Goal: Task Accomplishment & Management: Manage account settings

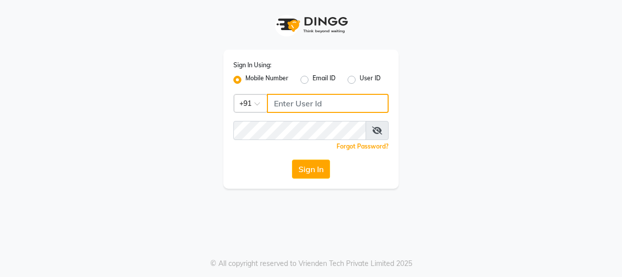
click at [296, 109] on input "Username" at bounding box center [328, 103] width 122 height 19
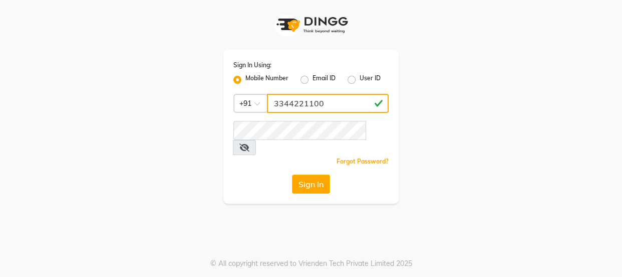
type input "3344221100"
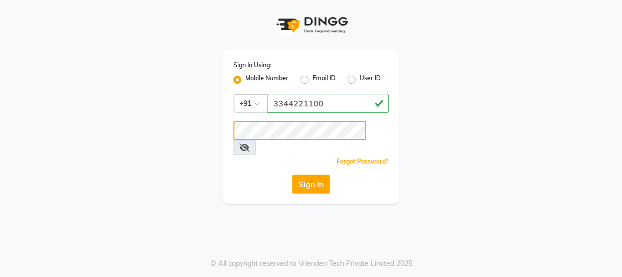
click at [292, 174] on button "Sign In" at bounding box center [311, 183] width 38 height 19
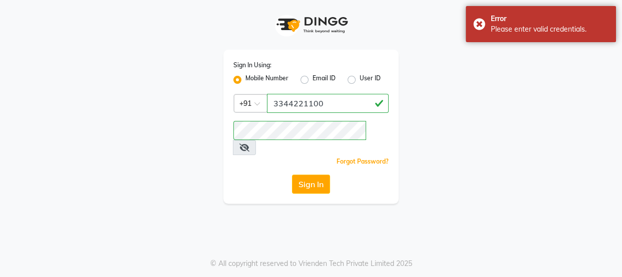
click at [250, 143] on icon at bounding box center [245, 147] width 10 height 8
click at [255, 140] on span at bounding box center [244, 147] width 22 height 15
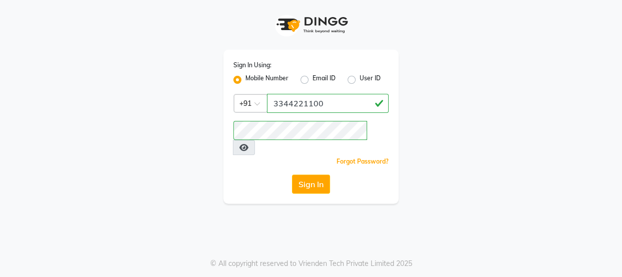
click at [249, 143] on icon at bounding box center [244, 147] width 9 height 8
click at [320, 174] on button "Sign In" at bounding box center [311, 183] width 38 height 19
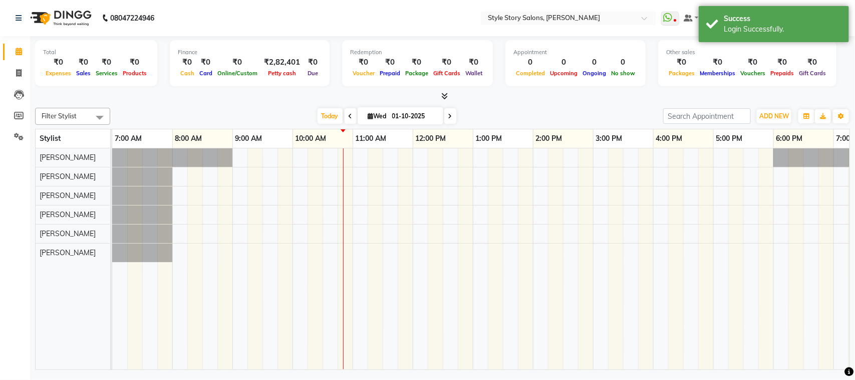
click at [244, 213] on div at bounding box center [593, 258] width 962 height 221
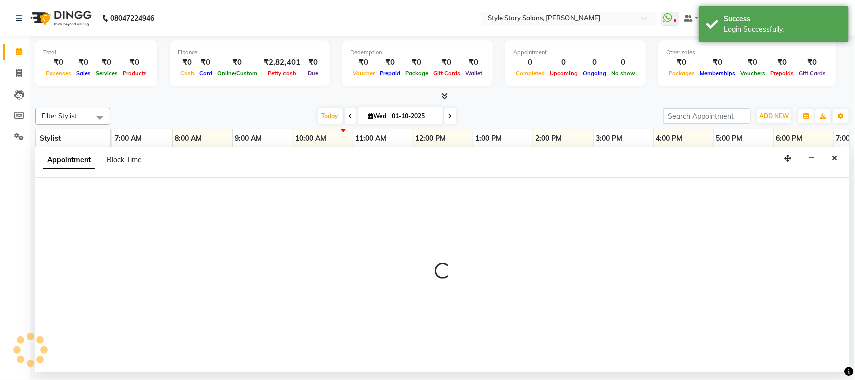
select select "62114"
select select "540"
select select "tentative"
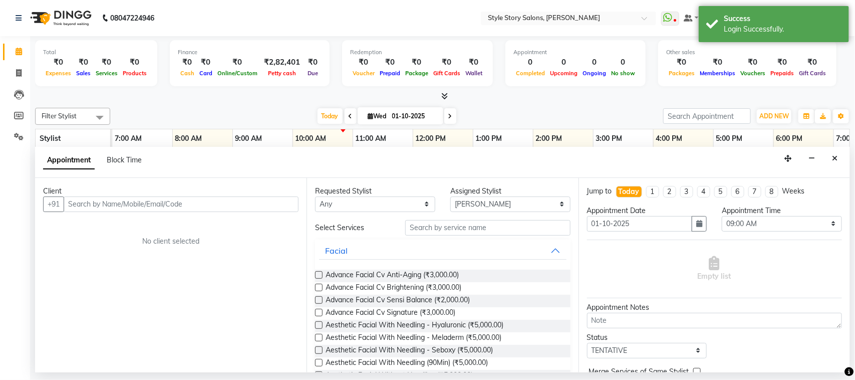
click at [136, 201] on input "text" at bounding box center [181, 204] width 235 height 16
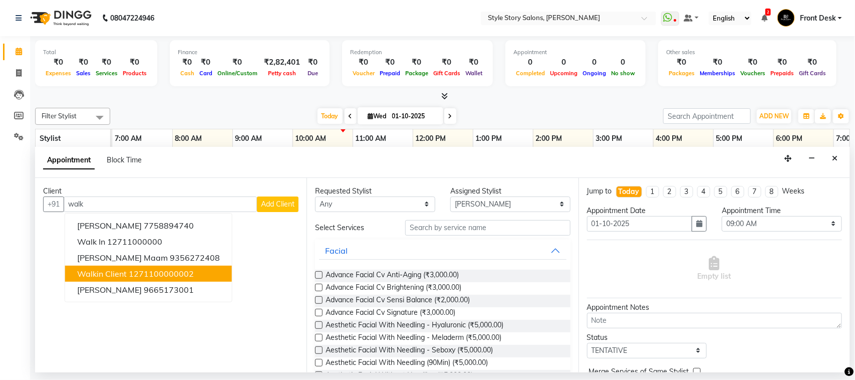
click at [125, 269] on span "Walkin Client" at bounding box center [102, 274] width 50 height 10
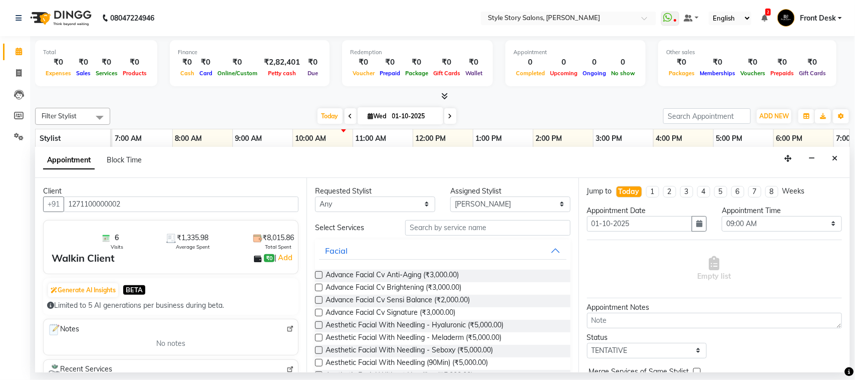
type input "1271100000002"
click at [443, 230] on input "text" at bounding box center [487, 228] width 165 height 16
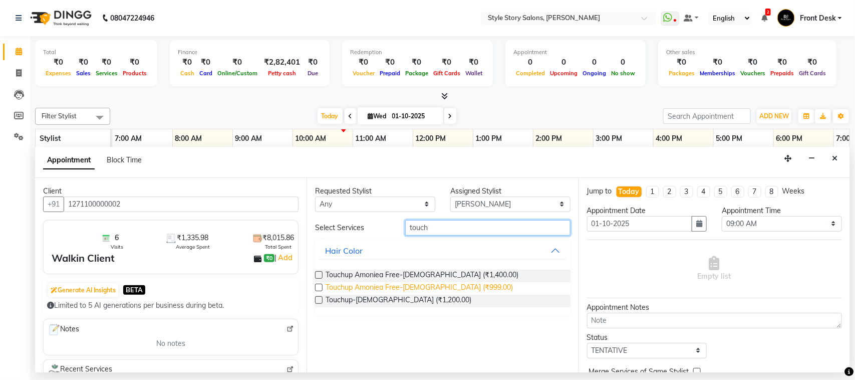
type input "touch"
click at [445, 276] on span "Touchup Amoniea Free-Male (₹999.00)" at bounding box center [419, 288] width 187 height 13
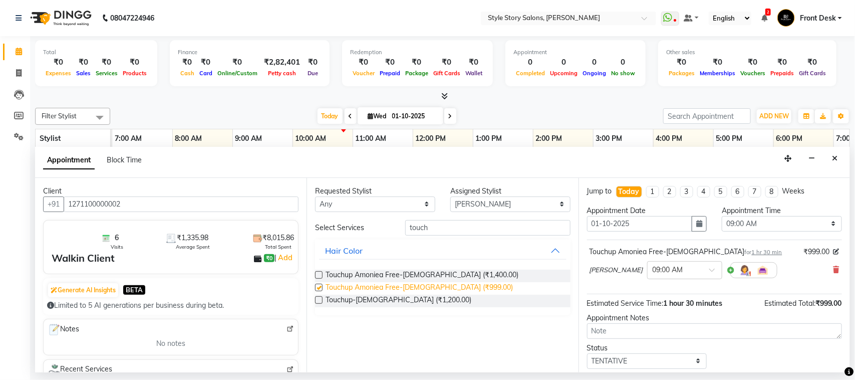
checkbox input "false"
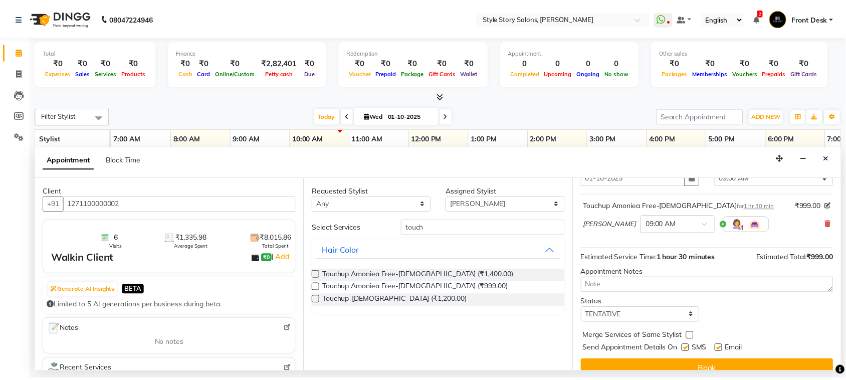
scroll to position [61, 0]
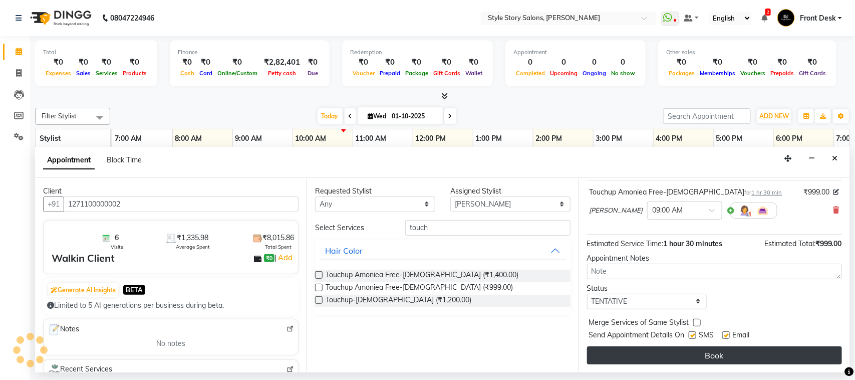
click at [622, 276] on button "Book" at bounding box center [714, 355] width 255 height 18
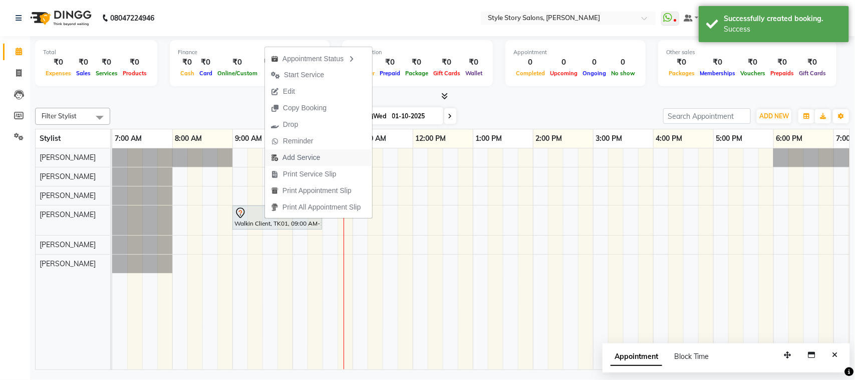
click at [301, 154] on span "Add Service" at bounding box center [302, 157] width 38 height 11
select select "62114"
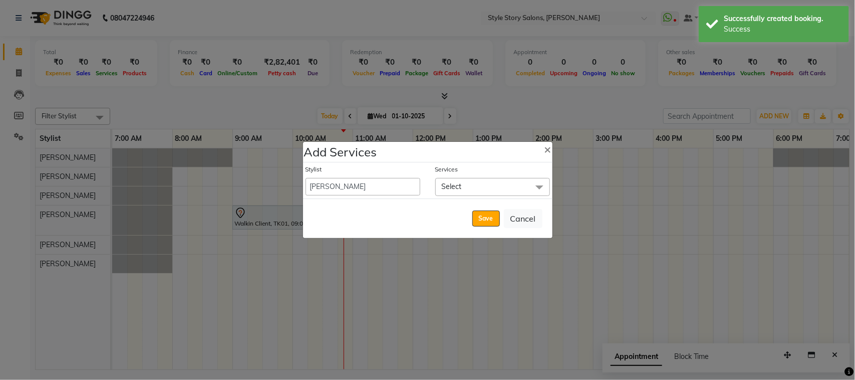
click at [452, 184] on span "Select" at bounding box center [452, 186] width 20 height 9
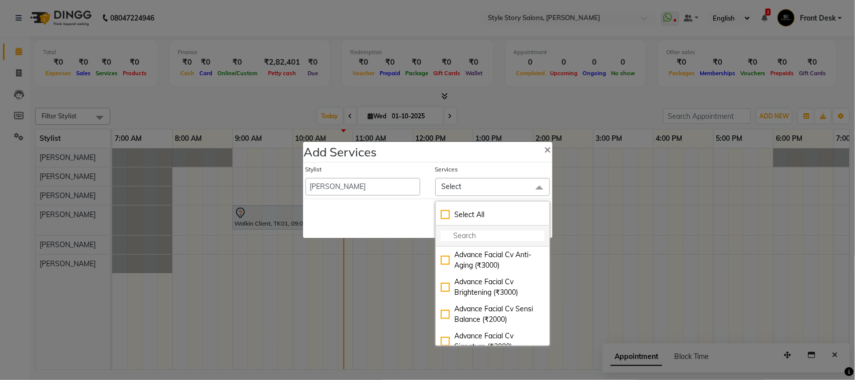
click at [470, 231] on input "multiselect-search" at bounding box center [493, 236] width 104 height 11
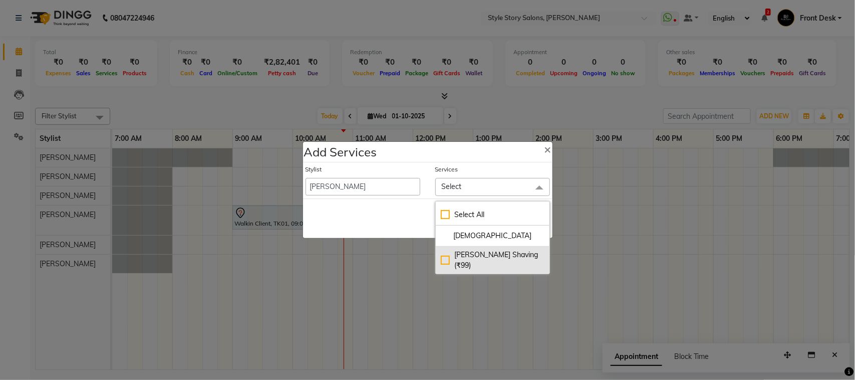
type input "shavi"
click at [504, 254] on div "Beard Shaving (₹99)" at bounding box center [493, 260] width 104 height 21
checkbox input "true"
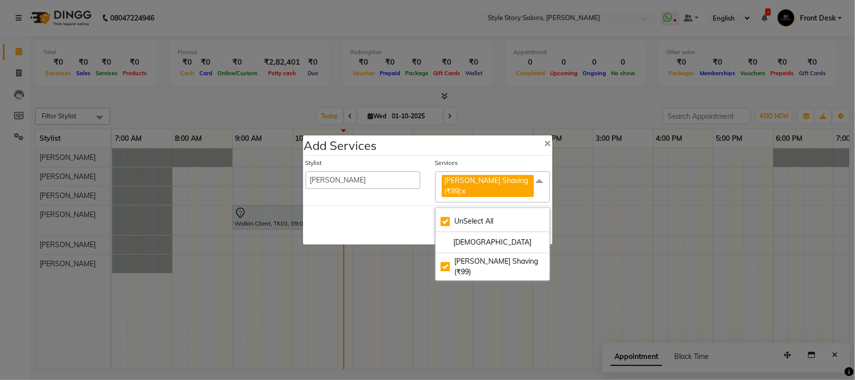
click at [377, 222] on div "Save Cancel" at bounding box center [428, 225] width 250 height 40
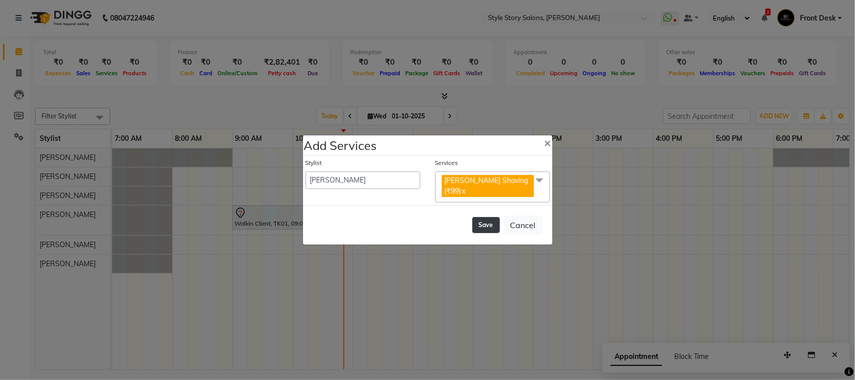
click at [485, 220] on button "Save" at bounding box center [487, 225] width 28 height 16
select select "82561"
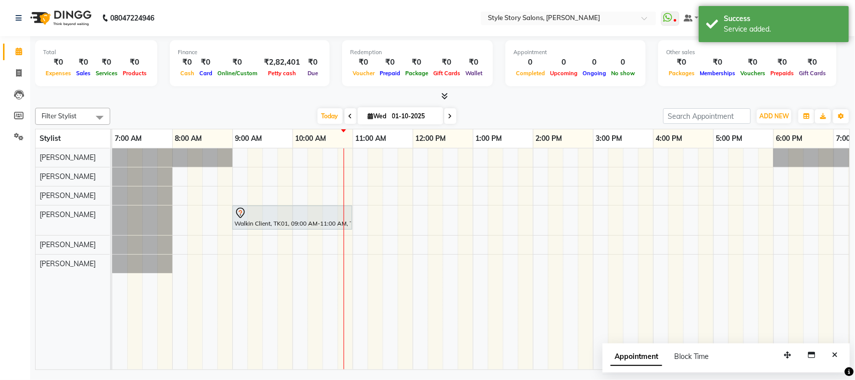
click at [388, 218] on div "Walkin Client, TK01, 09:00 AM-11:00 AM, Touchup Amoniea Free-[DEMOGRAPHIC_DATA]…" at bounding box center [593, 258] width 962 height 221
select select "62114"
select select "tentative"
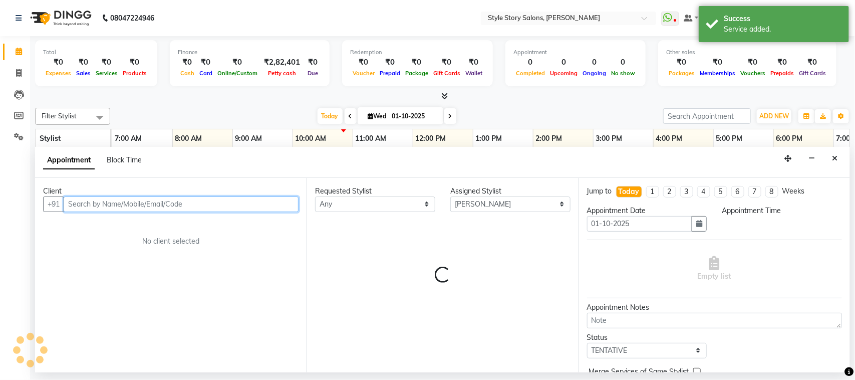
select select "690"
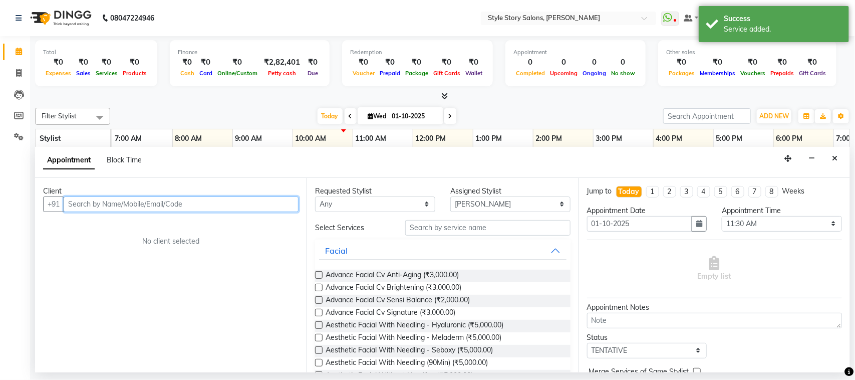
click at [197, 207] on input "text" at bounding box center [181, 204] width 235 height 16
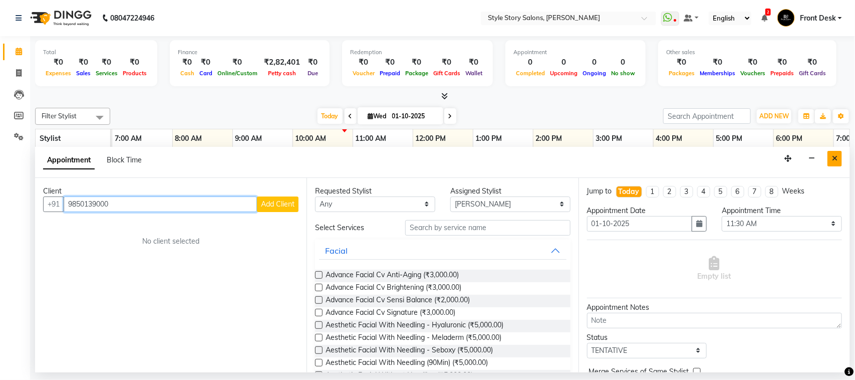
type input "9850139000"
click at [622, 151] on button "Close" at bounding box center [835, 159] width 15 height 16
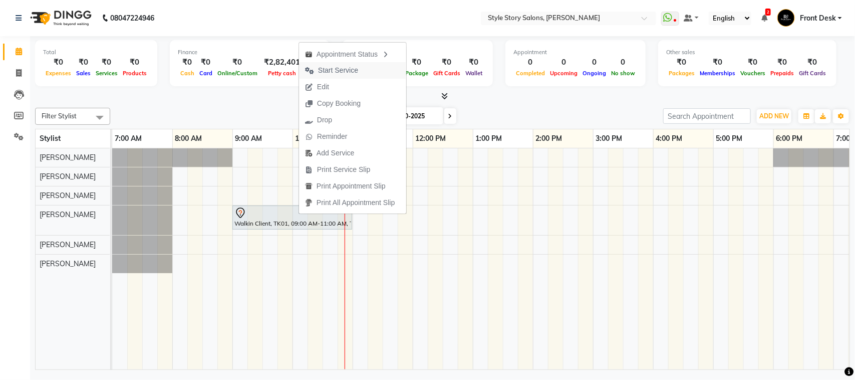
click at [342, 68] on span "Start Service" at bounding box center [338, 70] width 40 height 11
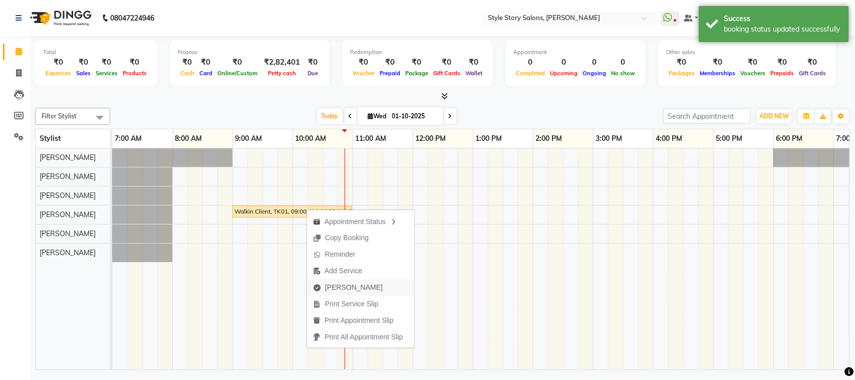
click at [351, 276] on span "Mark Done" at bounding box center [354, 287] width 58 height 11
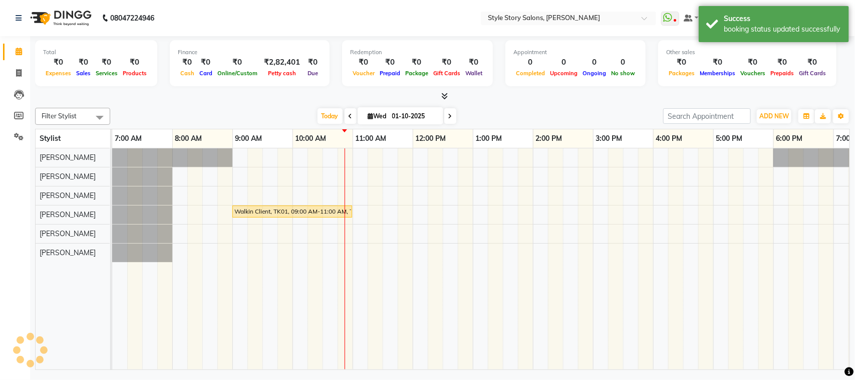
select select "service"
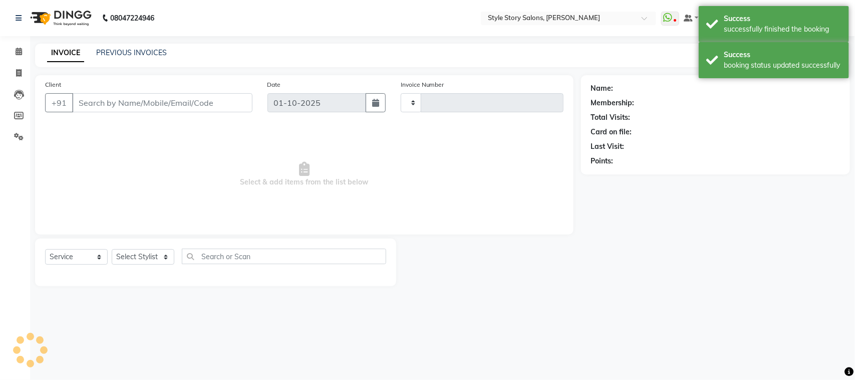
type input "1769"
select select "6249"
select select "61197"
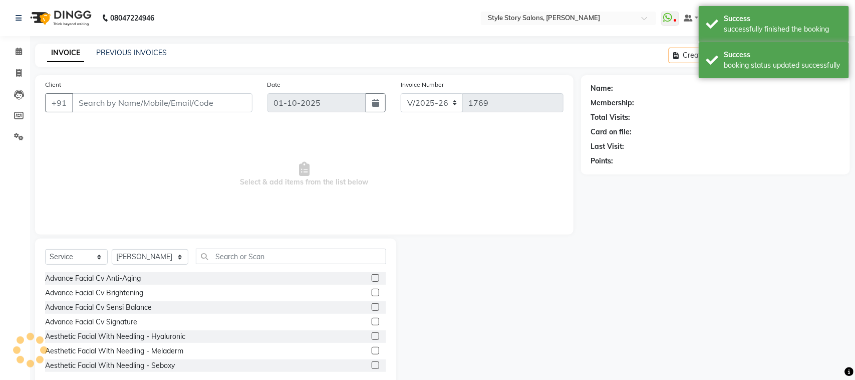
type input "1271100000002"
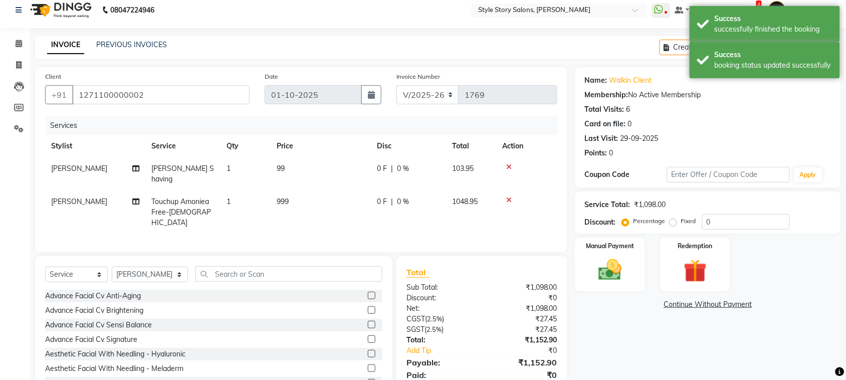
scroll to position [35, 0]
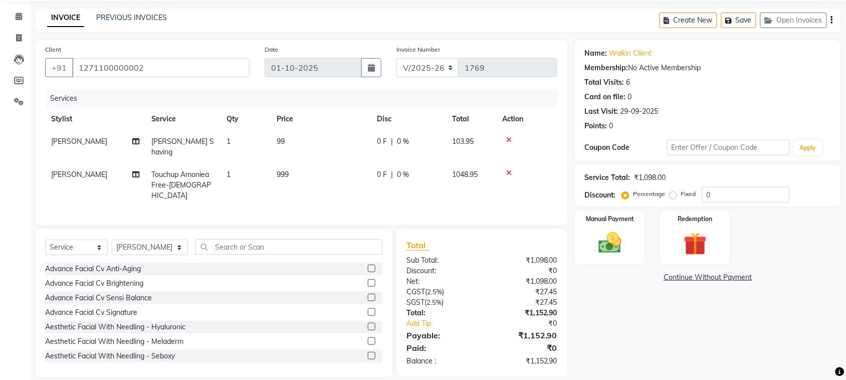
click at [286, 170] on span "999" at bounding box center [283, 174] width 12 height 9
select select "62114"
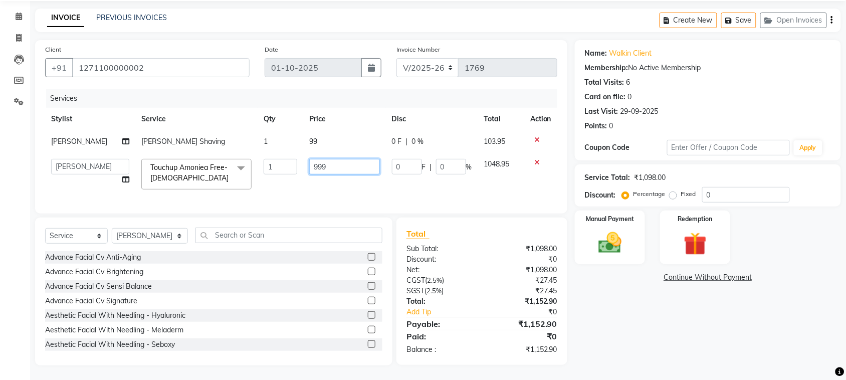
drag, startPoint x: 346, startPoint y: 163, endPoint x: 262, endPoint y: 157, distance: 83.9
click at [262, 157] on tr "Aayushi Dahat Adesh khadse Ambika Dhadse Front Desk Arshad Ansari Deepika Taiwa…" at bounding box center [301, 174] width 512 height 43
type input "1200"
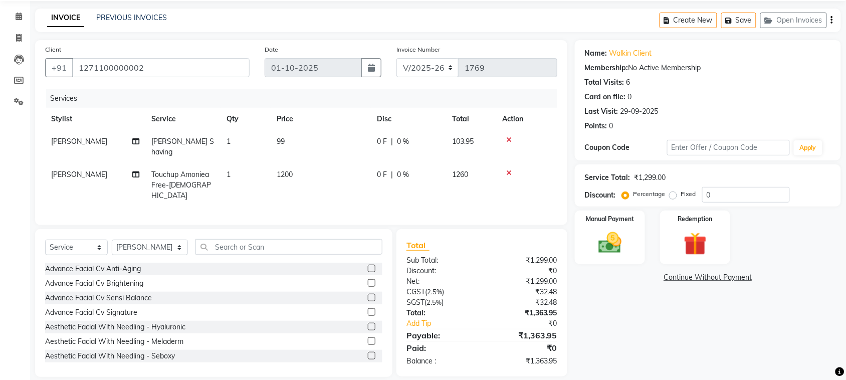
click at [286, 192] on div "Services Stylist Service Qty Price Disc Total Action Vikas Kumar Beard Shaving …" at bounding box center [301, 152] width 512 height 126
click at [295, 163] on td "1200" at bounding box center [321, 185] width 100 height 44
select select "62114"
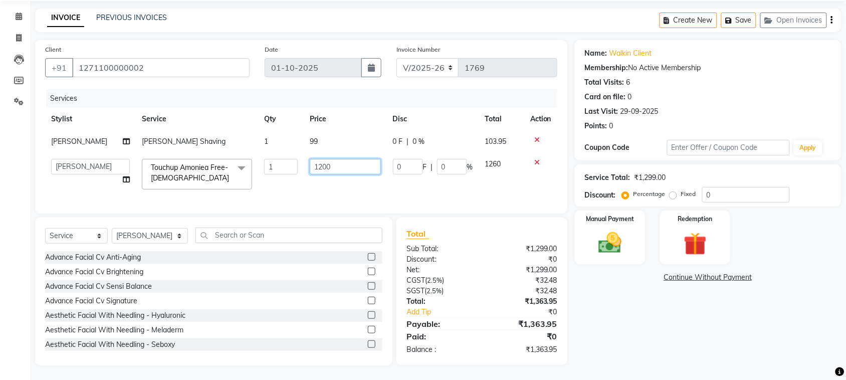
drag, startPoint x: 335, startPoint y: 168, endPoint x: 284, endPoint y: 166, distance: 51.1
click at [284, 166] on tr "Aayushi Dahat Adesh khadse Ambika Dhadse Front Desk Arshad Ansari Deepika Taiwa…" at bounding box center [301, 174] width 512 height 43
type input "1250"
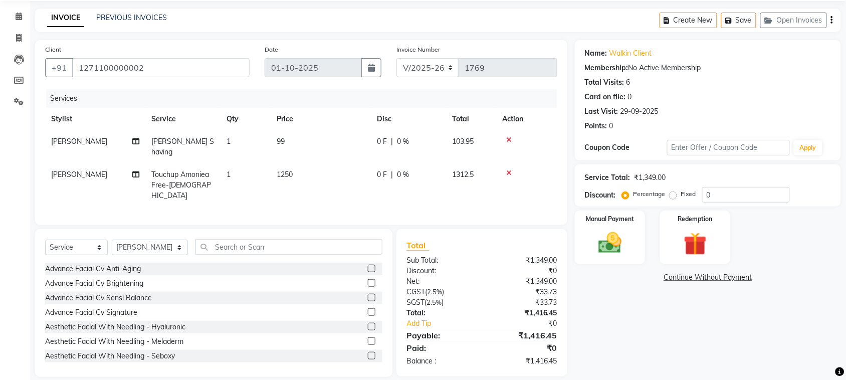
click at [317, 180] on td "1250" at bounding box center [321, 185] width 100 height 44
select select "62114"
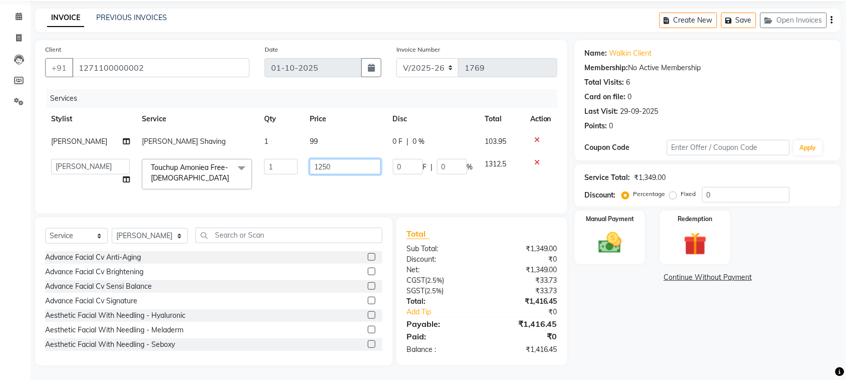
click at [334, 166] on input "1250" at bounding box center [345, 167] width 71 height 16
type input "1230"
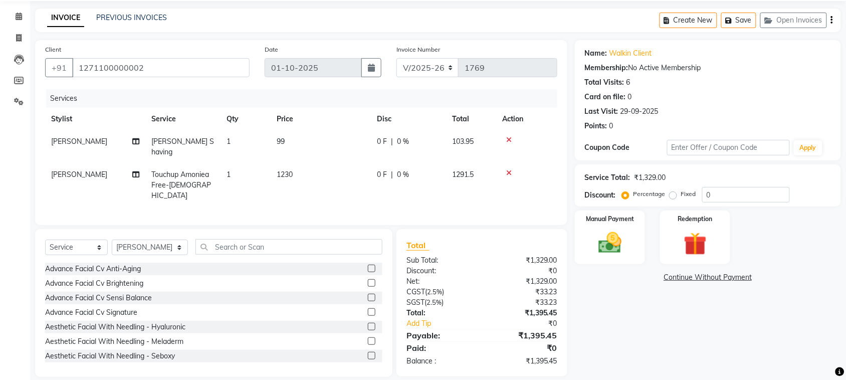
click at [356, 186] on div "Services Stylist Service Qty Price Disc Total Action Vikas Kumar Beard Shaving …" at bounding box center [301, 152] width 512 height 126
click at [299, 163] on td "1230" at bounding box center [321, 185] width 100 height 44
select select "62114"
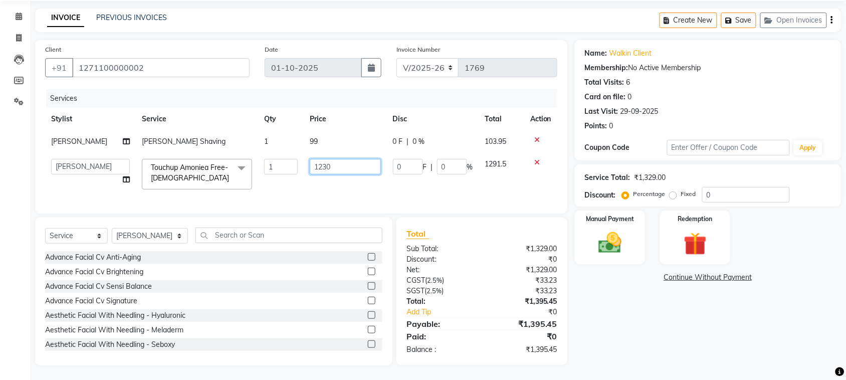
click at [332, 171] on input "1230" at bounding box center [345, 167] width 71 height 16
type input "1233"
click at [319, 193] on div "Services Stylist Service Qty Price Disc Total Action Vikas Kumar Beard Shaving …" at bounding box center [301, 146] width 512 height 114
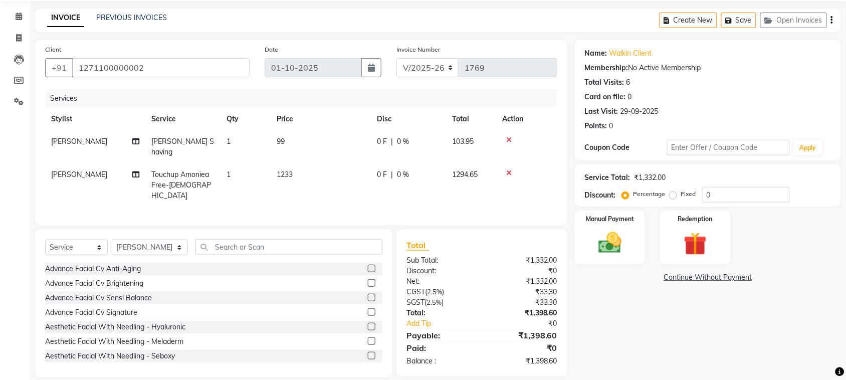
click at [301, 163] on td "1233" at bounding box center [321, 185] width 100 height 44
select select "62114"
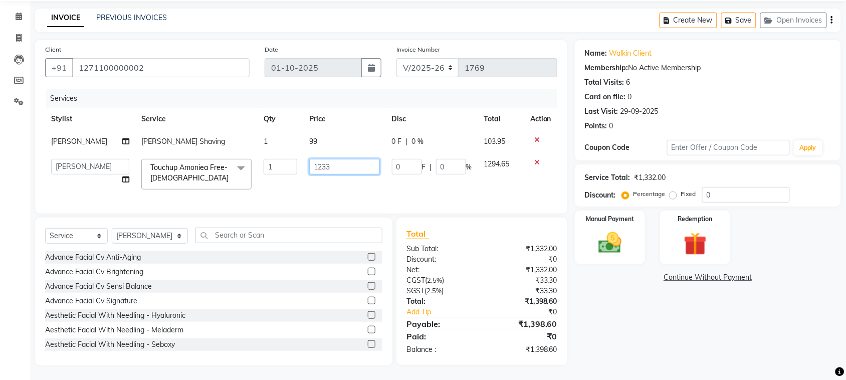
click at [332, 165] on input "1233" at bounding box center [344, 167] width 71 height 16
type input "1235"
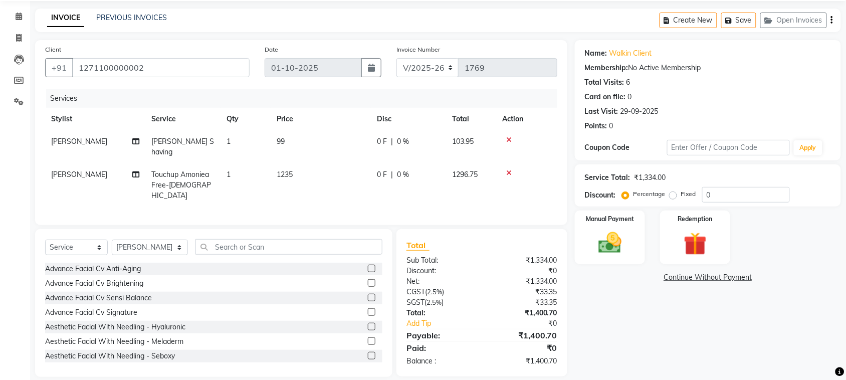
click at [341, 193] on div "Services Stylist Service Qty Price Disc Total Action Vikas Kumar Beard Shaving …" at bounding box center [301, 152] width 512 height 126
click at [301, 163] on td "1235" at bounding box center [321, 185] width 100 height 44
select select "62114"
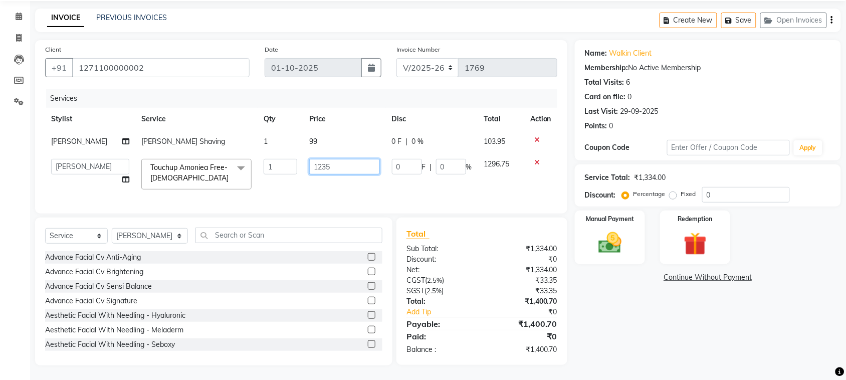
click at [336, 170] on input "1235" at bounding box center [344, 167] width 71 height 16
type input "1230"
click at [337, 190] on div "Services Stylist Service Qty Price Disc Total Action Vikas Kumar Beard Shaving …" at bounding box center [301, 146] width 512 height 114
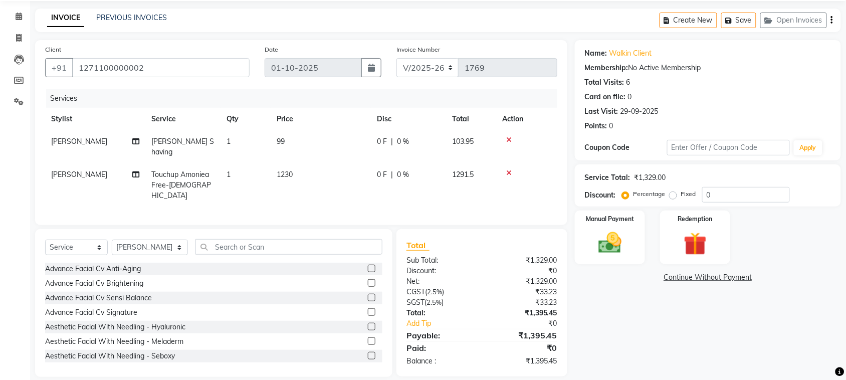
click at [292, 170] on span "1230" at bounding box center [285, 174] width 16 height 9
select select "62114"
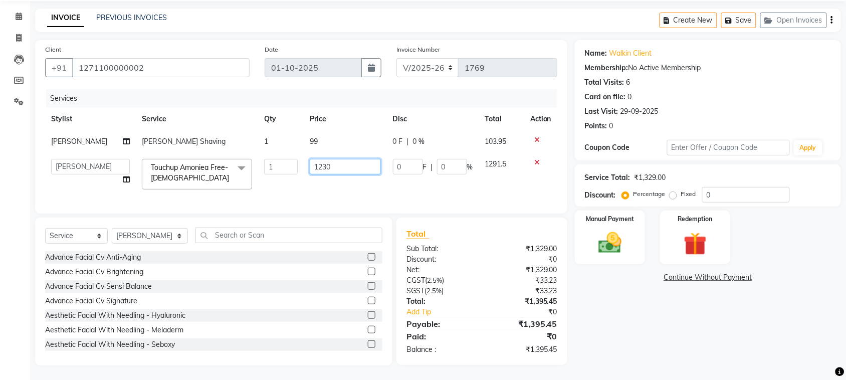
click at [332, 166] on input "1230" at bounding box center [345, 167] width 71 height 16
type input "1210"
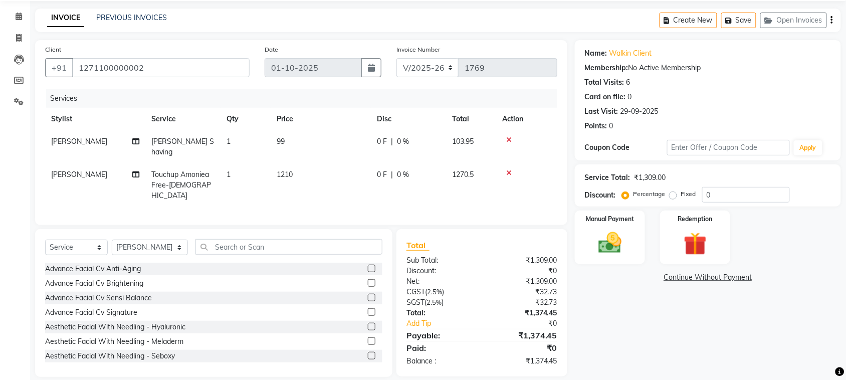
click at [327, 183] on td "1210" at bounding box center [321, 185] width 100 height 44
select select "62114"
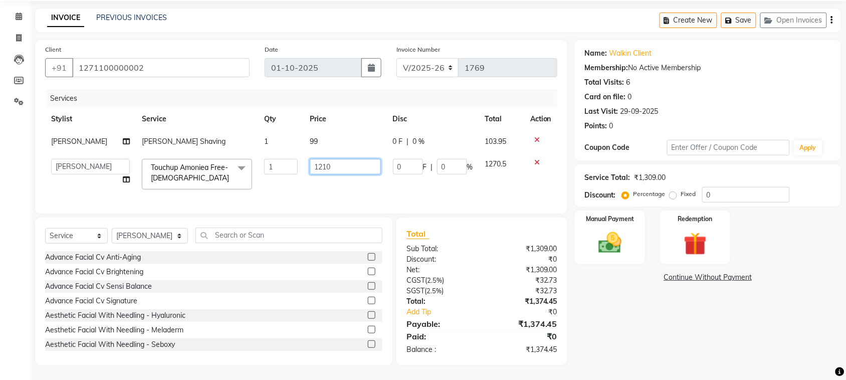
click at [332, 167] on input "1210" at bounding box center [345, 167] width 71 height 16
type input "1250"
click at [281, 194] on div "Services Stylist Service Qty Price Disc Total Action Vikas Kumar Beard Shaving …" at bounding box center [301, 146] width 512 height 114
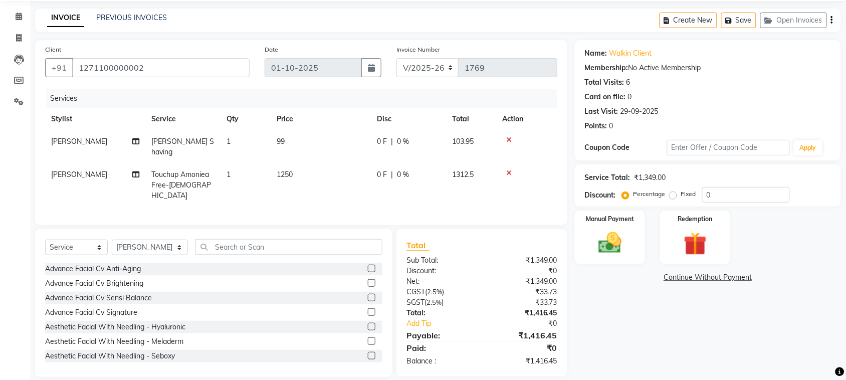
click at [309, 163] on td "1250" at bounding box center [321, 185] width 100 height 44
select select "62114"
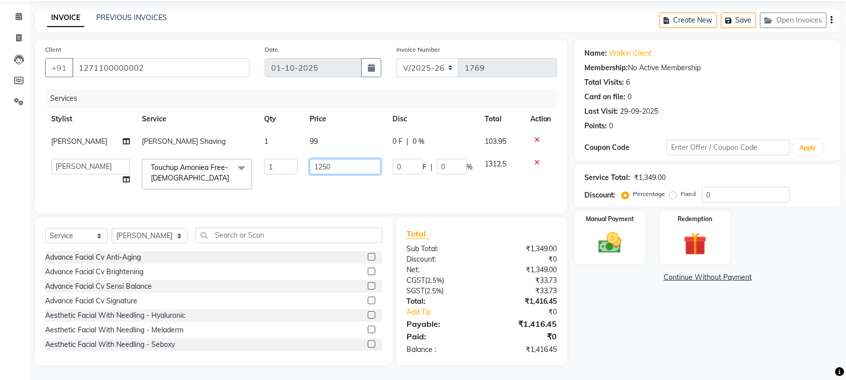
click at [336, 169] on input "1250" at bounding box center [345, 167] width 71 height 16
type input "1256"
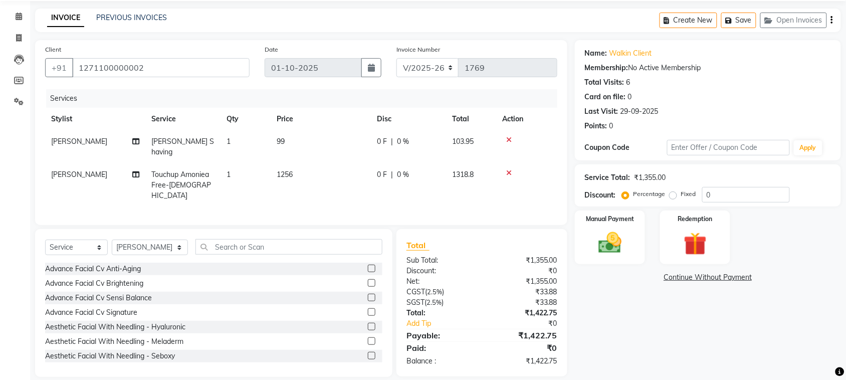
click at [316, 188] on div "Services Stylist Service Qty Price Disc Total Action Vikas Kumar Beard Shaving …" at bounding box center [301, 152] width 512 height 126
drag, startPoint x: 297, startPoint y: 155, endPoint x: 297, endPoint y: 162, distance: 6.5
click at [297, 163] on td "1256" at bounding box center [321, 185] width 100 height 44
click at [271, 163] on td "1" at bounding box center [245, 185] width 50 height 44
select select "62114"
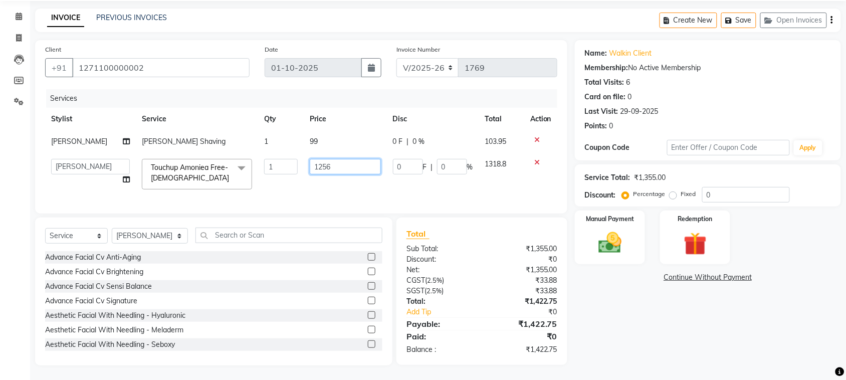
click at [331, 164] on input "1256" at bounding box center [345, 167] width 71 height 16
type input "1265"
click at [366, 193] on div "Services Stylist Service Qty Price Disc Total Action Vikas Kumar Beard Shaving …" at bounding box center [301, 146] width 512 height 114
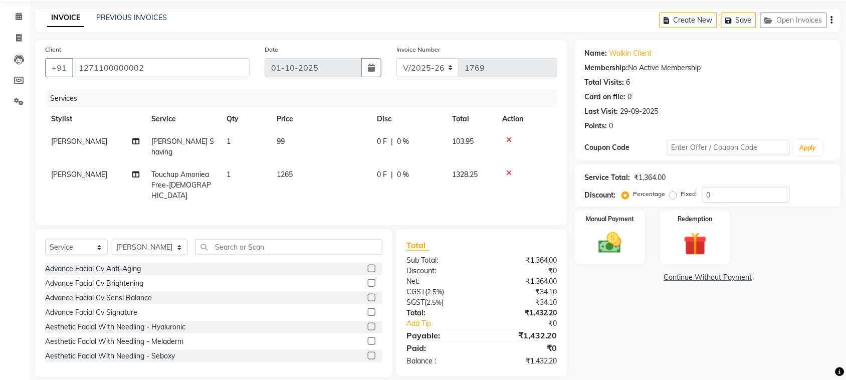
click at [311, 167] on td "1265" at bounding box center [321, 185] width 100 height 44
select select "62114"
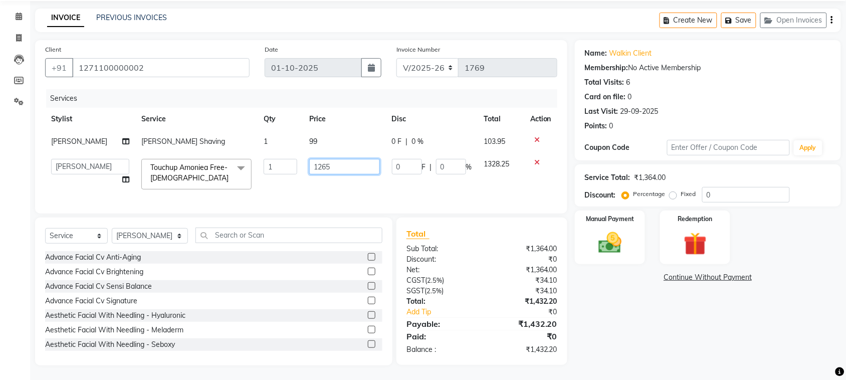
click at [345, 164] on input "1265" at bounding box center [344, 167] width 71 height 16
type input "1270"
click at [347, 197] on div "Services Stylist Service Qty Price Disc Total Action Vikas Kumar Beard Shaving …" at bounding box center [301, 146] width 512 height 114
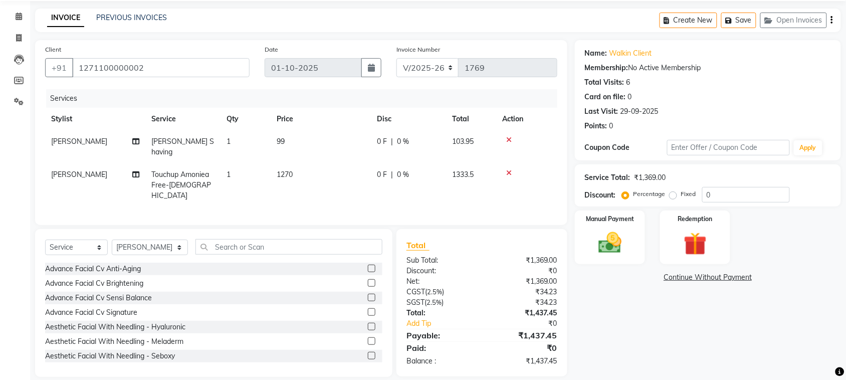
click at [294, 163] on td "1270" at bounding box center [321, 185] width 100 height 44
select select "62114"
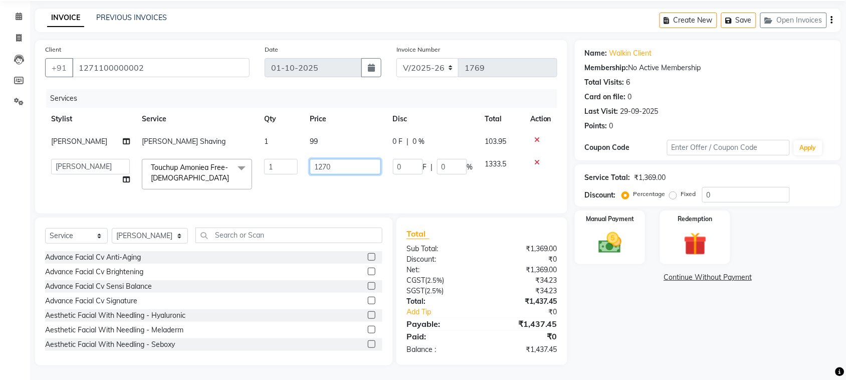
click at [336, 164] on input "1270" at bounding box center [345, 167] width 71 height 16
type input "1268"
click at [340, 189] on div "Services Stylist Service Qty Price Disc Total Action Vikas Kumar Beard Shaving …" at bounding box center [301, 146] width 512 height 114
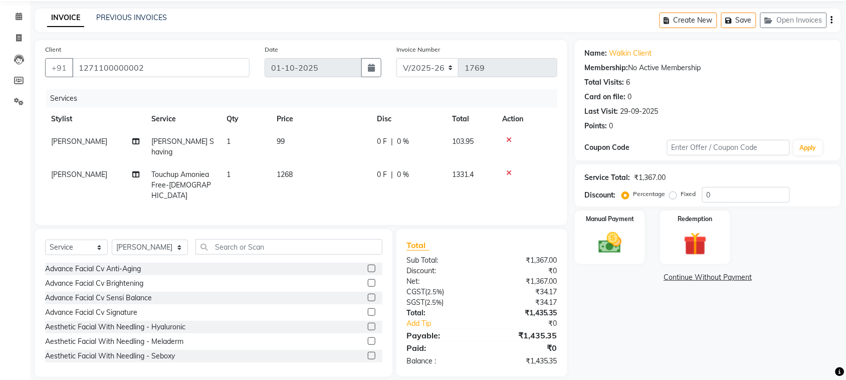
click at [293, 169] on td "1268" at bounding box center [321, 185] width 100 height 44
select select "62114"
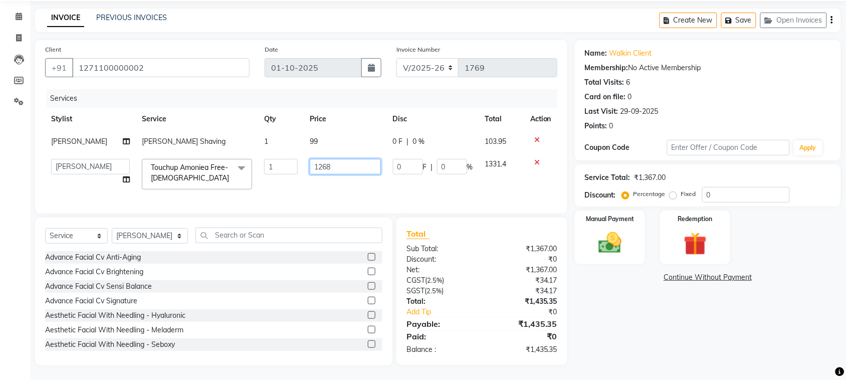
click at [330, 166] on input "1268" at bounding box center [345, 167] width 71 height 16
type input "1268"
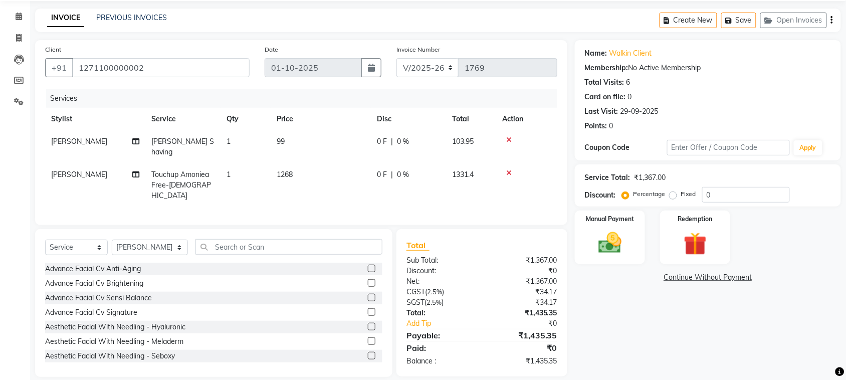
click at [320, 197] on div "Services Stylist Service Qty Price Disc Total Action Vikas Kumar Beard Shaving …" at bounding box center [301, 152] width 512 height 126
click at [305, 165] on td "1268" at bounding box center [321, 185] width 100 height 44
select select "62114"
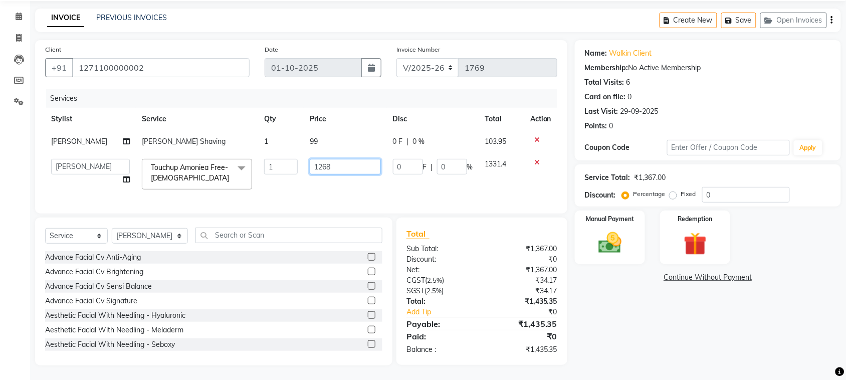
click at [335, 165] on input "1268" at bounding box center [345, 167] width 71 height 16
type input "1261"
click at [338, 189] on div "Services Stylist Service Qty Price Disc Total Action Vikas Kumar Beard Shaving …" at bounding box center [301, 146] width 512 height 114
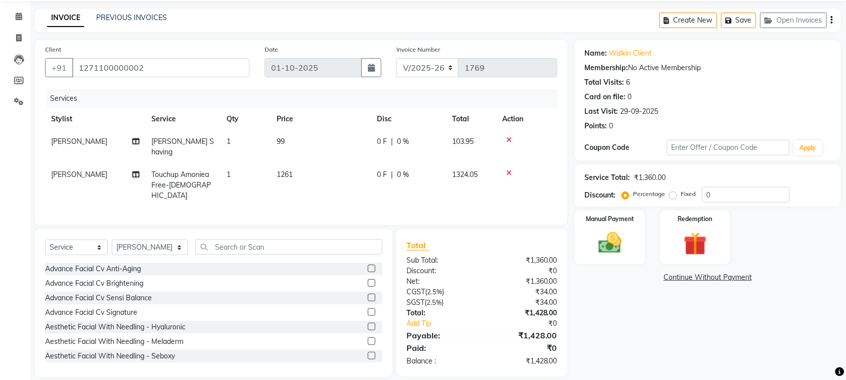
click at [309, 163] on td "1261" at bounding box center [321, 185] width 100 height 44
select select "62114"
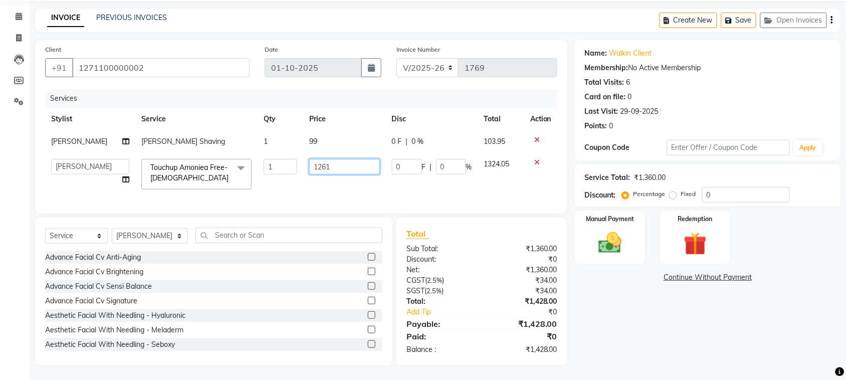
click at [346, 166] on input "1261" at bounding box center [344, 167] width 71 height 16
type input "1263"
click at [329, 188] on div "Services Stylist Service Qty Price Disc Total Action Vikas Kumar Beard Shaving …" at bounding box center [301, 146] width 512 height 114
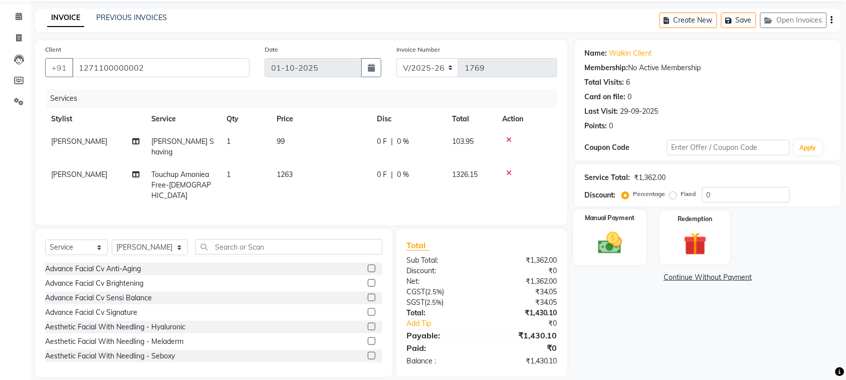
click at [604, 237] on img at bounding box center [609, 243] width 39 height 28
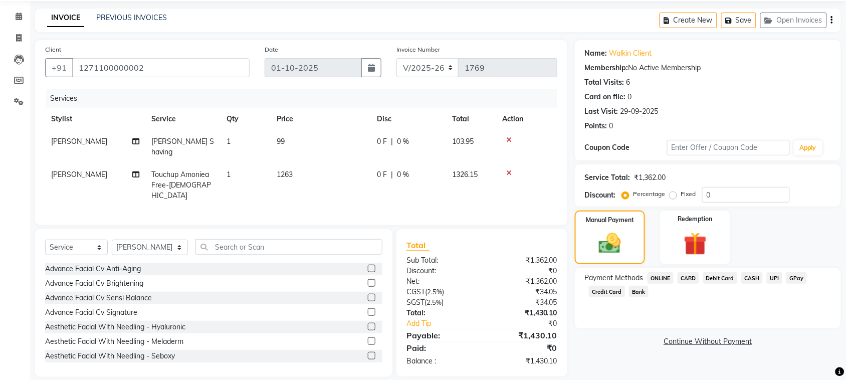
click at [622, 276] on span "UPI" at bounding box center [775, 278] width 16 height 12
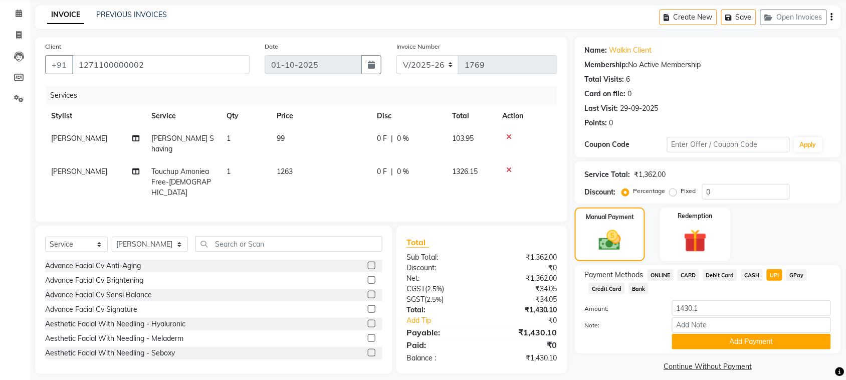
scroll to position [46, 0]
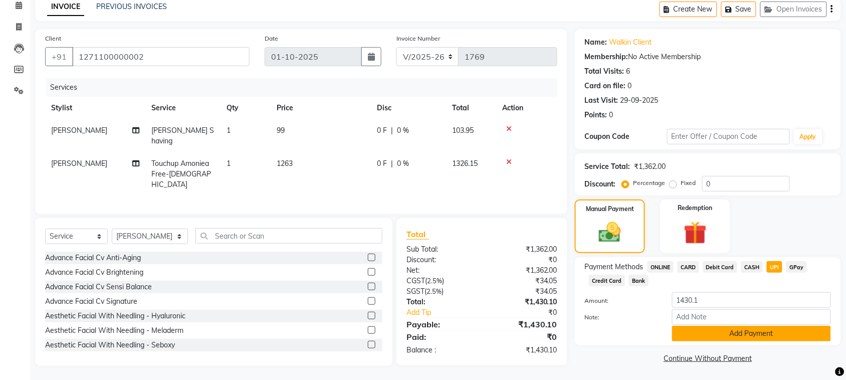
click at [622, 276] on button "Add Payment" at bounding box center [751, 334] width 159 height 16
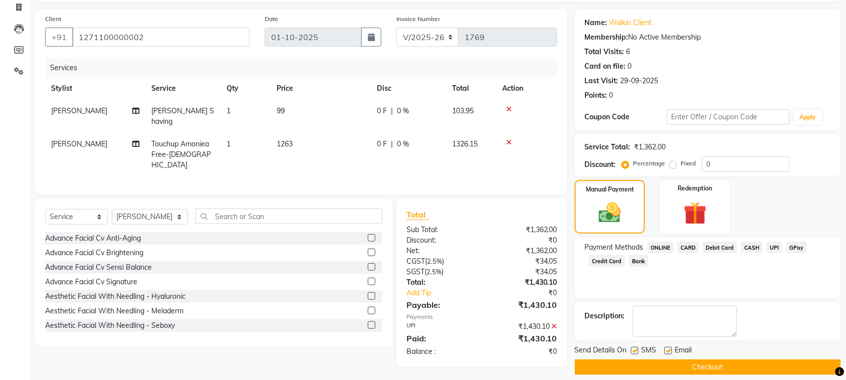
scroll to position [76, 0]
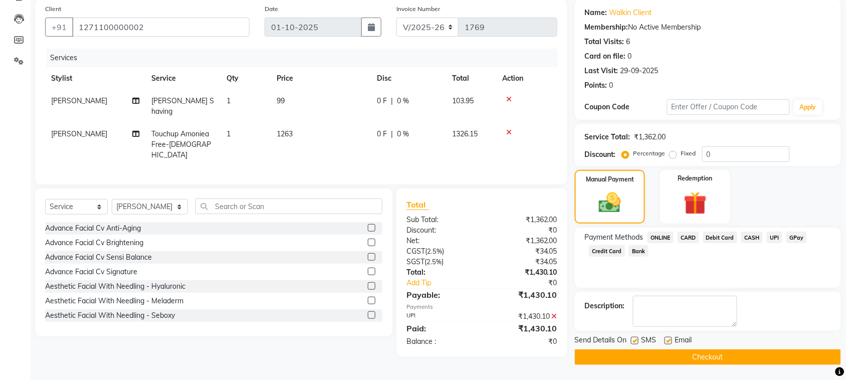
click at [622, 276] on button "Checkout" at bounding box center [708, 357] width 266 height 16
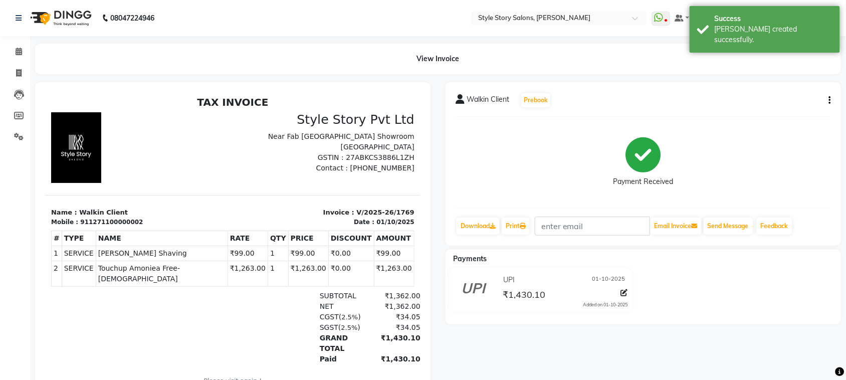
click at [64, 11] on img at bounding box center [60, 18] width 69 height 28
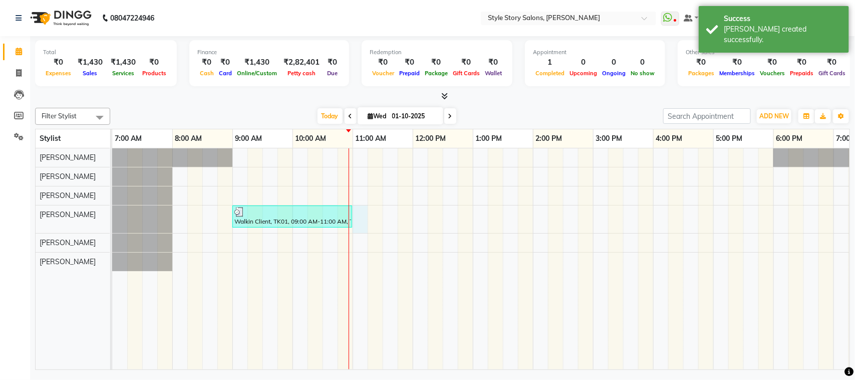
click at [357, 214] on div "Walkin Client, TK01, 09:00 AM-11:00 AM, Touchup Amoniea Free-[DEMOGRAPHIC_DATA]…" at bounding box center [593, 258] width 962 height 221
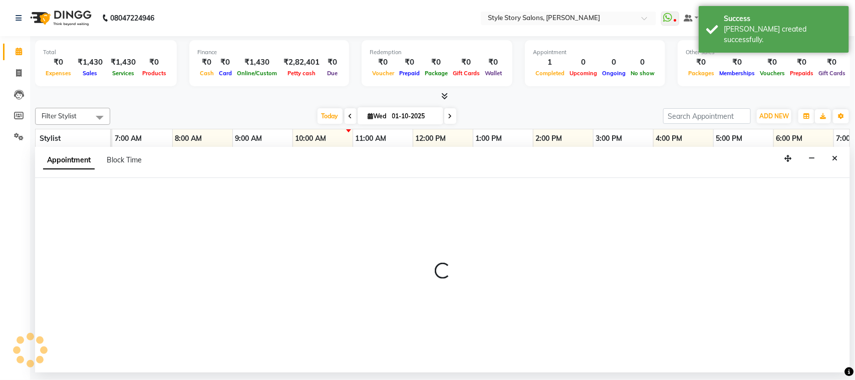
select select "62114"
select select "660"
select select "tentative"
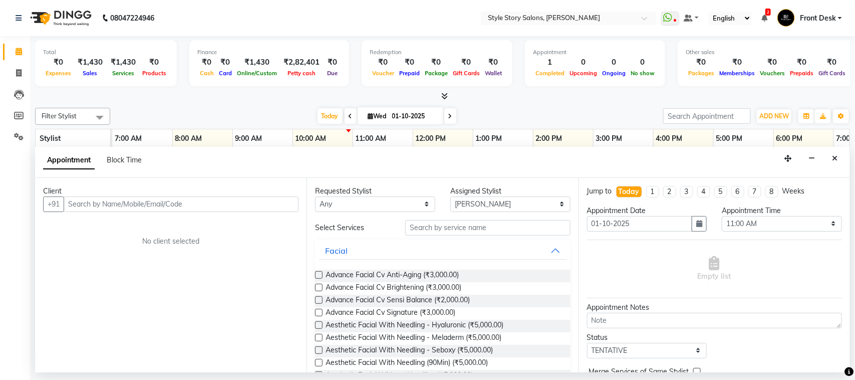
click at [201, 200] on input "text" at bounding box center [181, 204] width 235 height 16
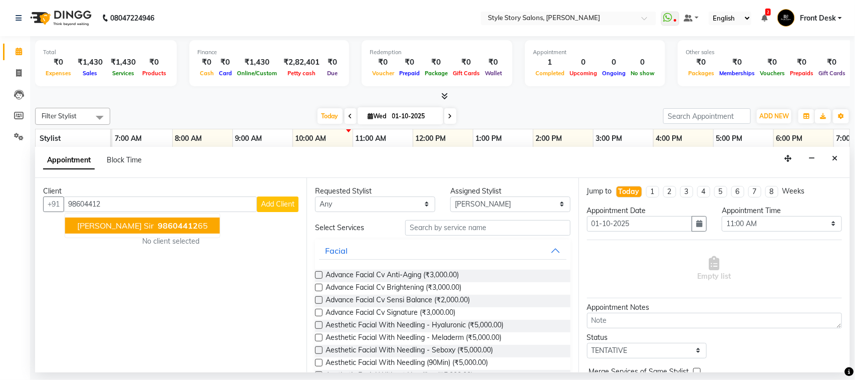
click at [158, 222] on span "98604412" at bounding box center [178, 225] width 40 height 10
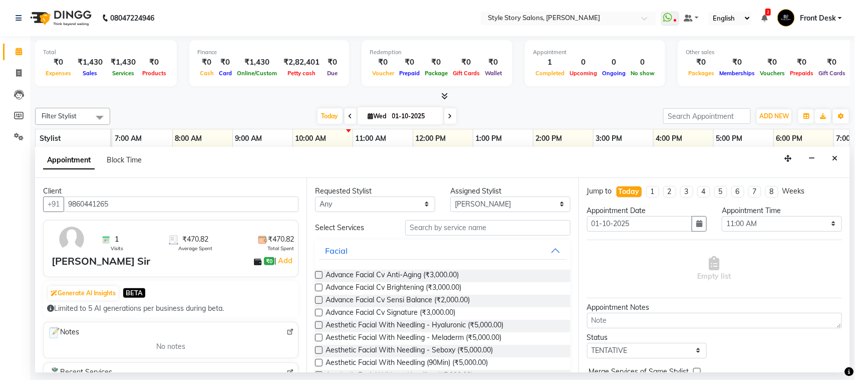
type input "9860441265"
click at [464, 224] on input "text" at bounding box center [487, 228] width 165 height 16
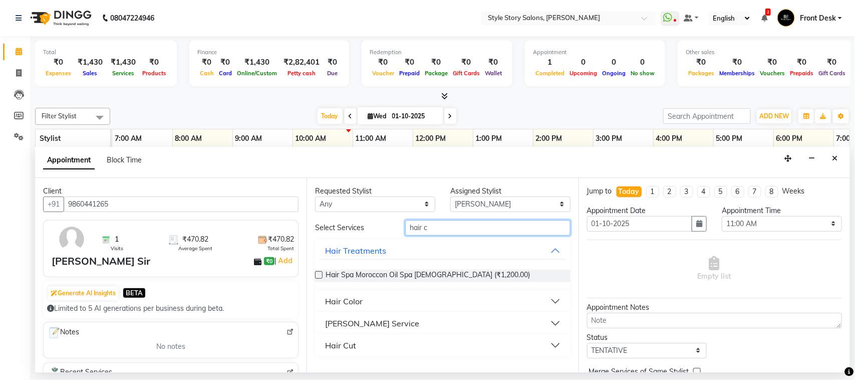
type input "hair c"
click at [358, 276] on button "Hair Cut" at bounding box center [442, 345] width 247 height 18
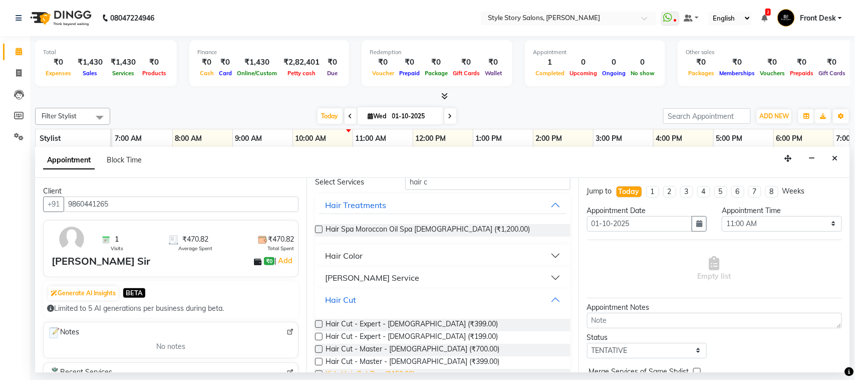
scroll to position [82, 0]
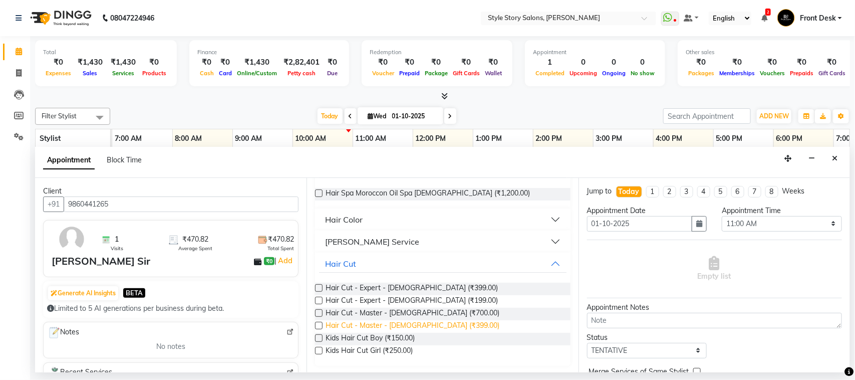
click at [409, 276] on span "Hair Cut - Master - Male (₹399.00)" at bounding box center [413, 326] width 174 height 13
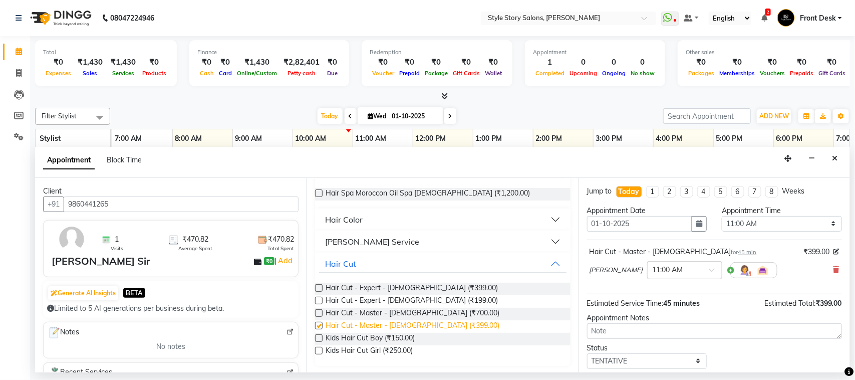
checkbox input "false"
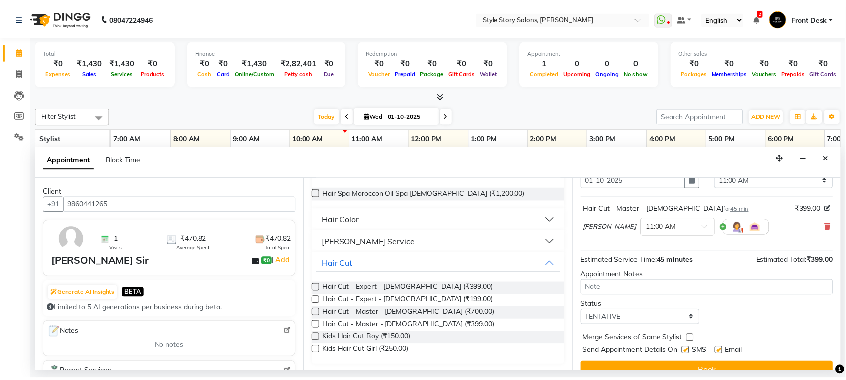
scroll to position [61, 0]
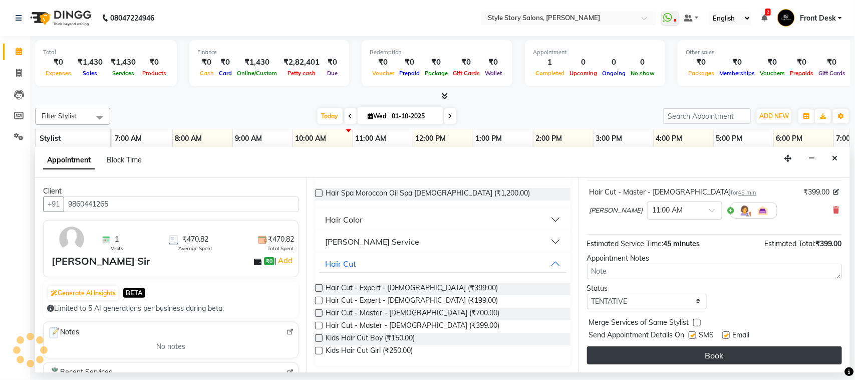
click at [622, 276] on button "Book" at bounding box center [714, 355] width 255 height 18
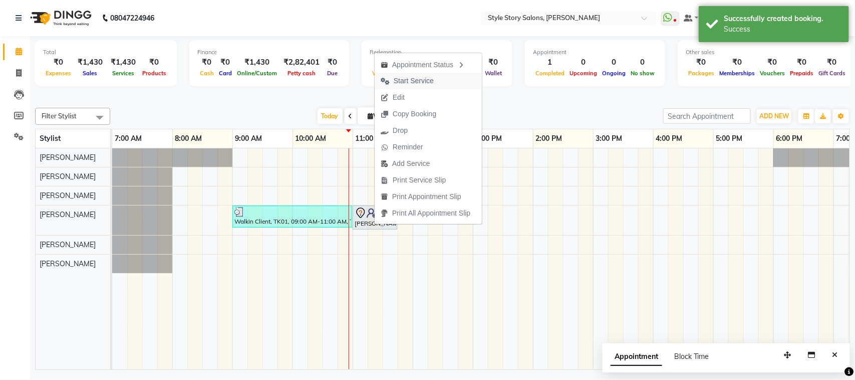
click at [421, 81] on span "Start Service" at bounding box center [414, 81] width 40 height 11
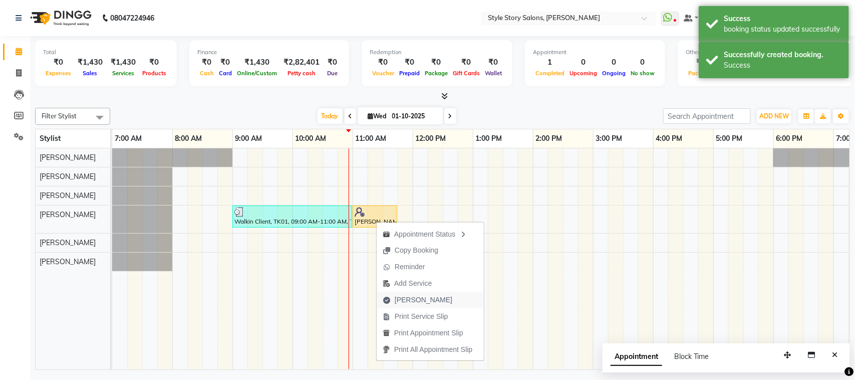
click at [424, 276] on span "Mark Done" at bounding box center [424, 300] width 58 height 11
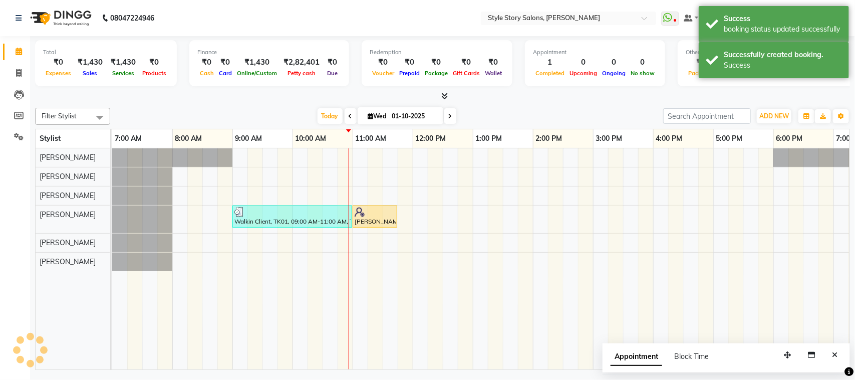
select select "6249"
select select "service"
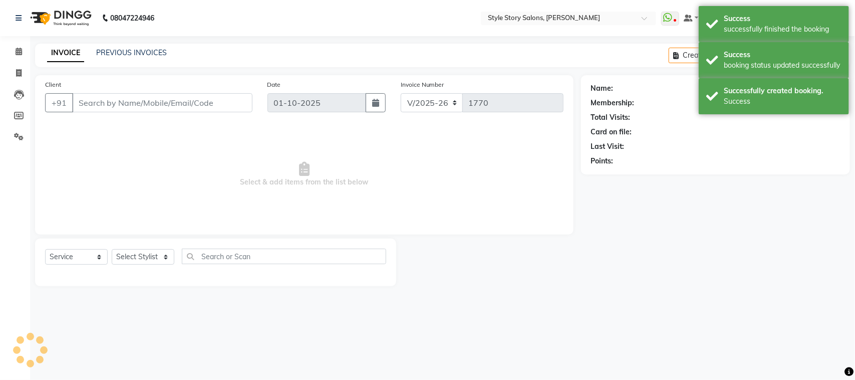
select select "61197"
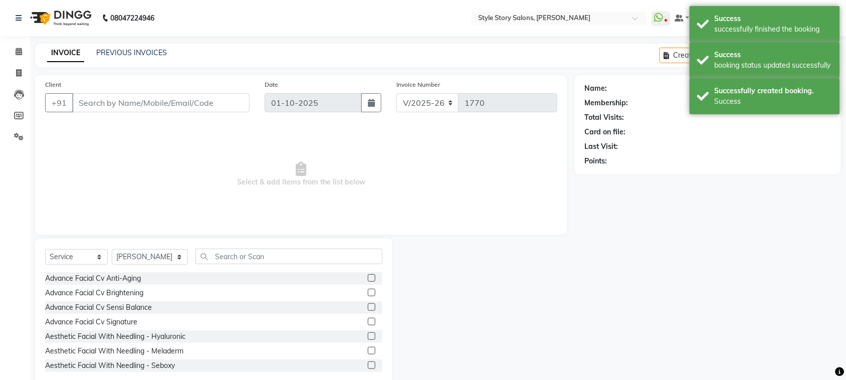
type input "9860441265"
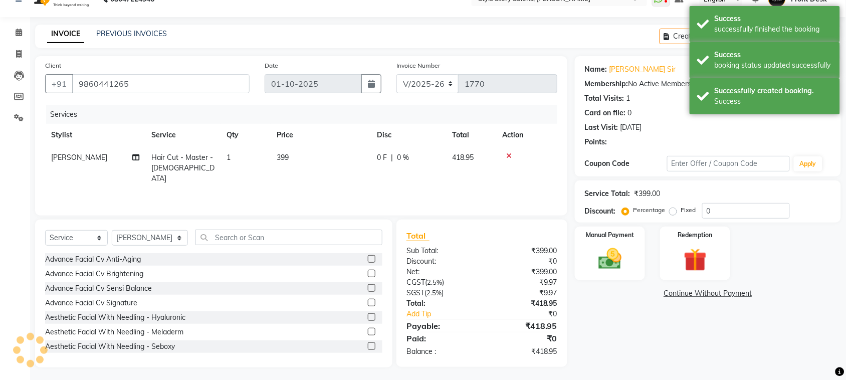
scroll to position [21, 0]
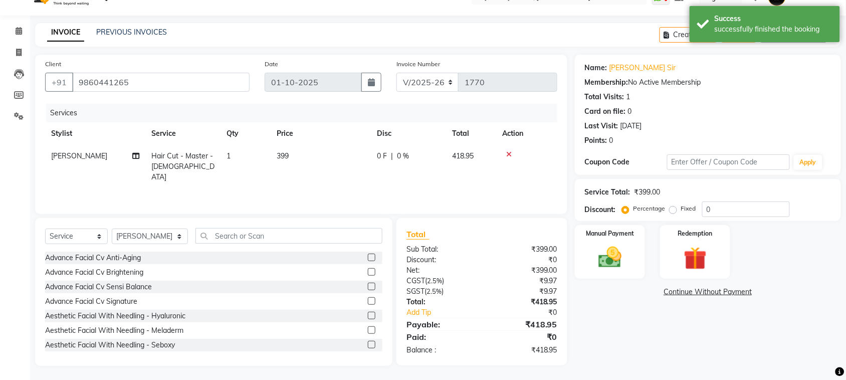
click at [294, 154] on td "399" at bounding box center [321, 167] width 100 height 44
select select "62114"
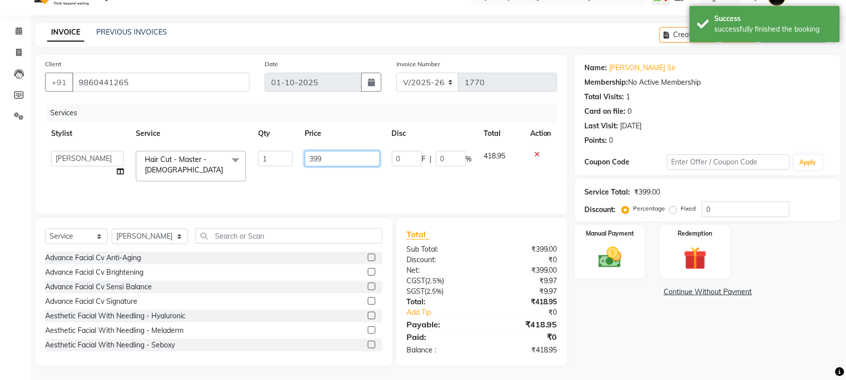
click at [327, 154] on input "399" at bounding box center [342, 159] width 75 height 16
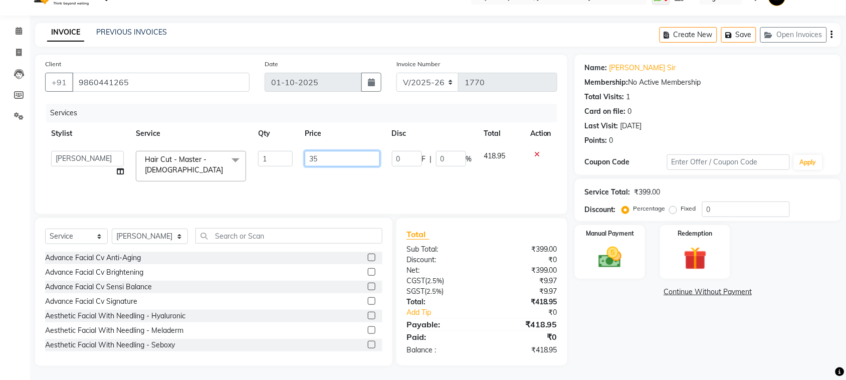
type input "350"
click at [372, 180] on div "Services Stylist Service Qty Price Disc Total Action Aayushi Dahat Adesh khadse…" at bounding box center [301, 154] width 512 height 100
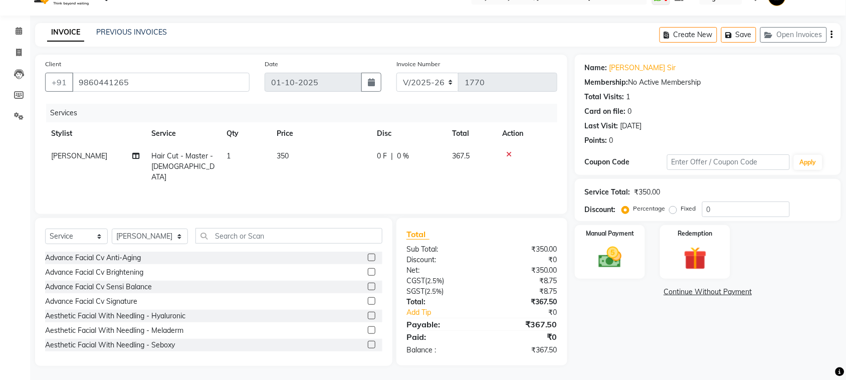
click at [310, 153] on td "350" at bounding box center [321, 167] width 100 height 44
select select "62114"
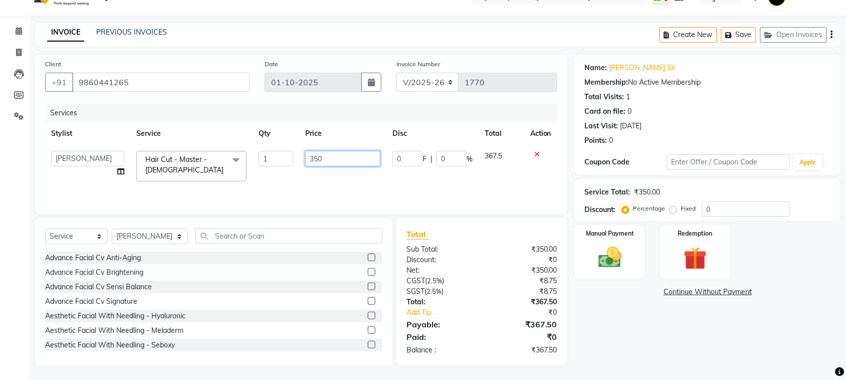
click at [331, 156] on input "350" at bounding box center [342, 159] width 75 height 16
type input "330"
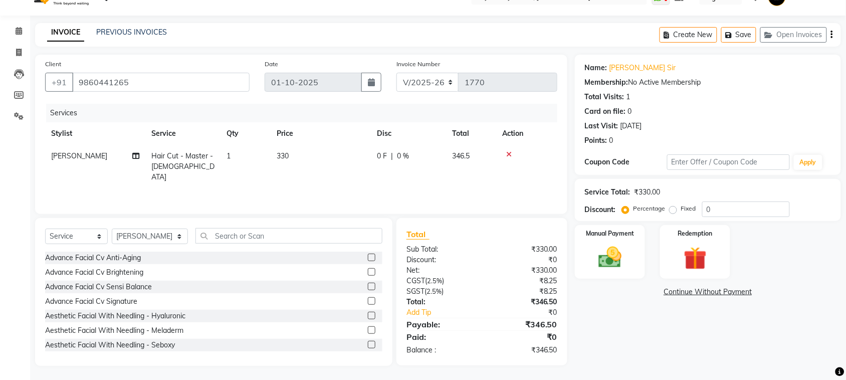
click at [316, 188] on div "Services Stylist Service Qty Price Disc Total Action Vikas Kumar Hair Cut - Mas…" at bounding box center [301, 154] width 512 height 100
click at [293, 152] on td "330" at bounding box center [321, 167] width 100 height 44
select select "62114"
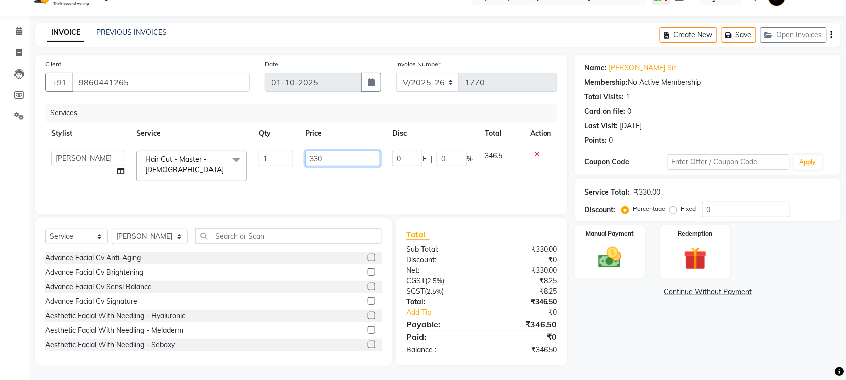
click at [324, 153] on input "330" at bounding box center [342, 159] width 75 height 16
click at [339, 159] on input "330" at bounding box center [342, 159] width 75 height 16
type input "325"
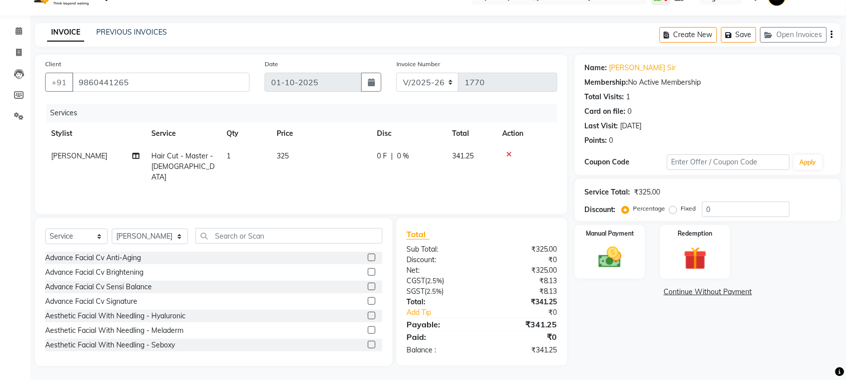
click at [337, 182] on div "Services Stylist Service Qty Price Disc Total Action Vikas Kumar Hair Cut - Mas…" at bounding box center [301, 154] width 512 height 100
click at [286, 155] on span "325" at bounding box center [283, 155] width 12 height 9
select select "62114"
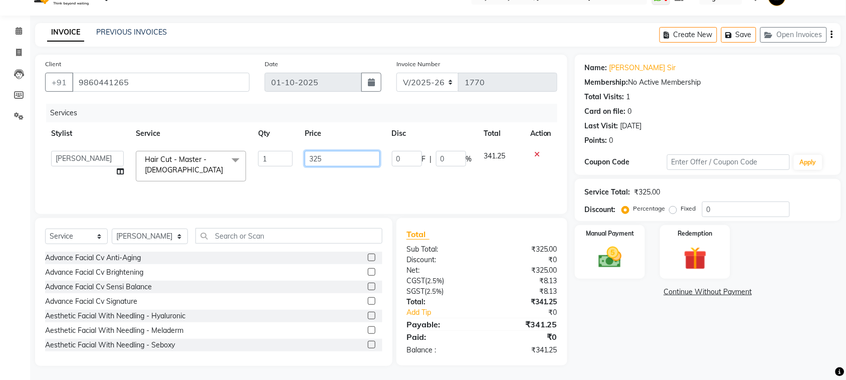
click at [353, 157] on input "325" at bounding box center [342, 159] width 75 height 16
type input "324"
click at [369, 193] on div "Services Stylist Service Qty Price Disc Total Action Aayushi Dahat Adesh khadse…" at bounding box center [301, 154] width 512 height 100
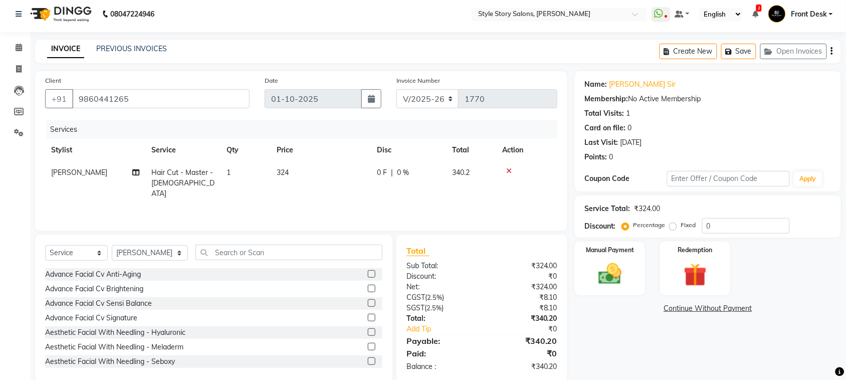
scroll to position [0, 0]
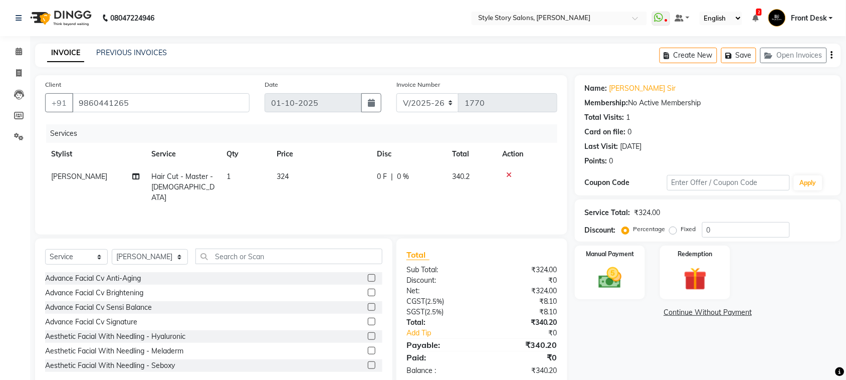
click at [291, 177] on td "324" at bounding box center [321, 187] width 100 height 44
select select "62114"
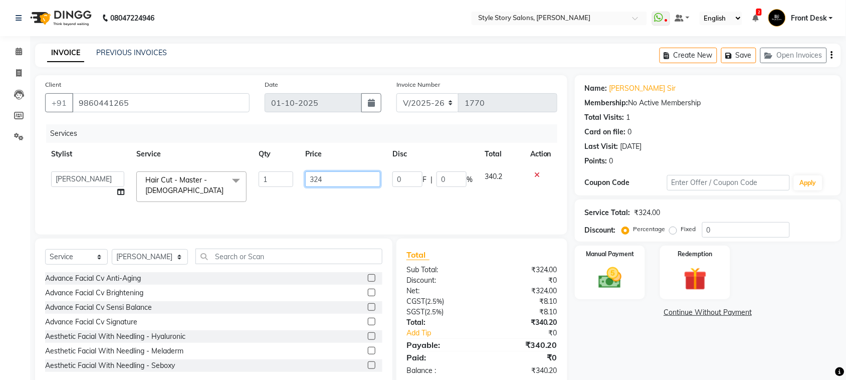
drag, startPoint x: 324, startPoint y: 178, endPoint x: 297, endPoint y: 178, distance: 27.1
click at [297, 178] on tr "Aayushi Dahat Adesh khadse Ambika Dhadse Front Desk Arshad Ansari Deepika Taiwa…" at bounding box center [301, 186] width 512 height 43
type input "424"
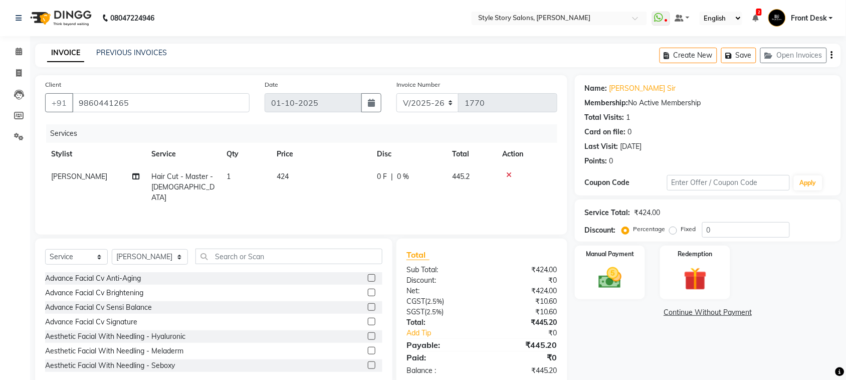
click at [340, 207] on div "Services Stylist Service Qty Price Disc Total Action Vikas Kumar Hair Cut - Mas…" at bounding box center [301, 174] width 512 height 100
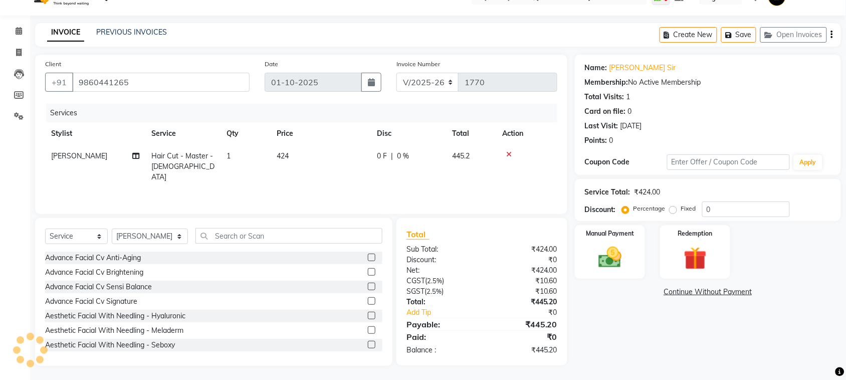
click at [297, 155] on td "424" at bounding box center [321, 167] width 100 height 44
select select "62114"
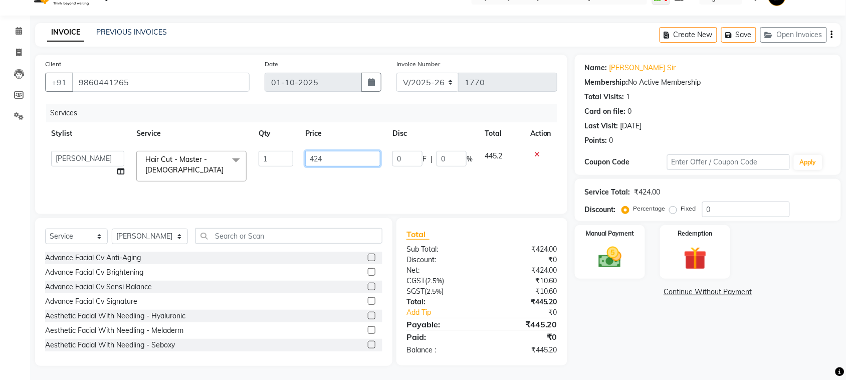
click at [341, 163] on input "424" at bounding box center [342, 159] width 75 height 16
type input "420"
click at [316, 186] on div "Services Stylist Service Qty Price Disc Total Action Aayushi Dahat Adesh khadse…" at bounding box center [301, 154] width 512 height 100
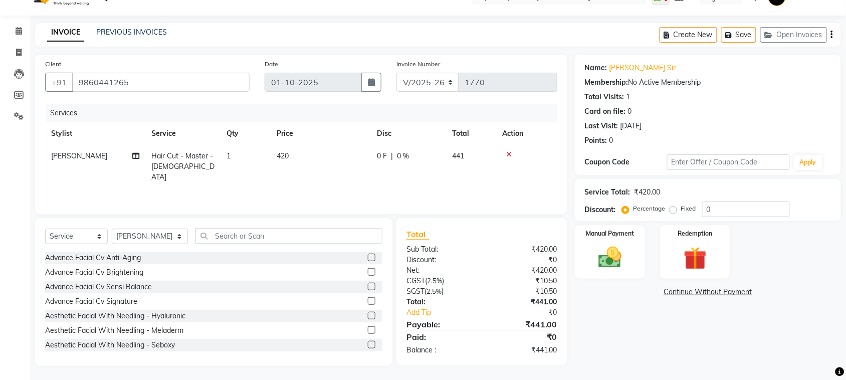
click at [302, 156] on td "420" at bounding box center [321, 167] width 100 height 44
select select "62114"
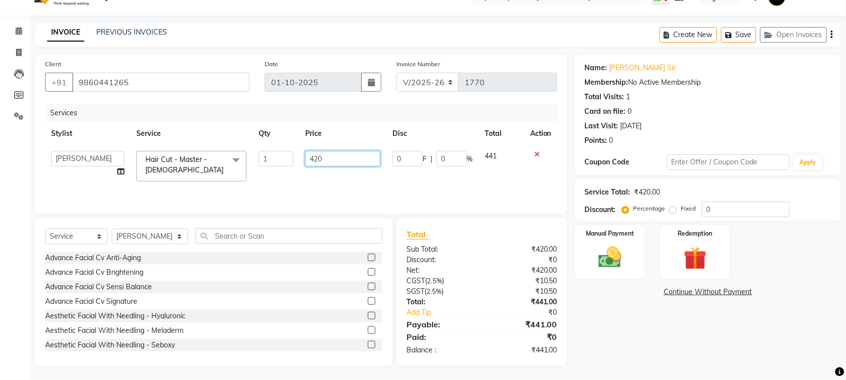
click at [324, 157] on input "420" at bounding box center [342, 159] width 75 height 16
type input "419"
click at [312, 188] on div "Services Stylist Service Qty Price Disc Total Action Aayushi Dahat Adesh khadse…" at bounding box center [301, 154] width 512 height 100
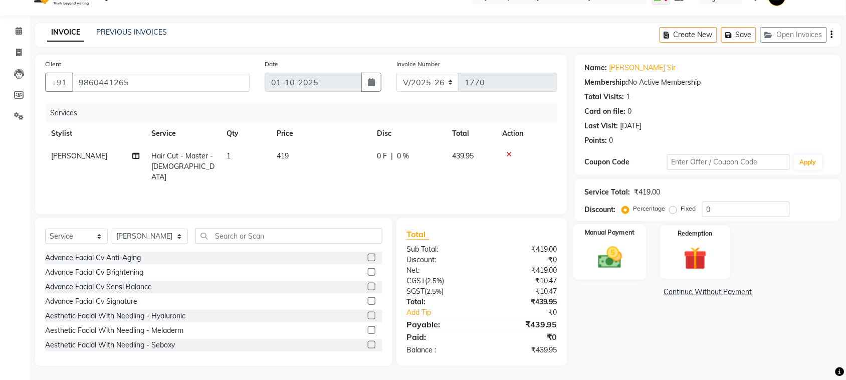
click at [614, 252] on img at bounding box center [609, 258] width 39 height 28
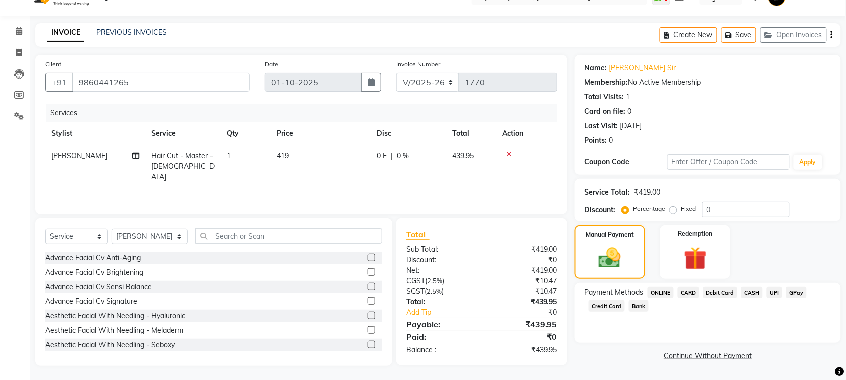
click at [622, 276] on span "UPI" at bounding box center [775, 293] width 16 height 12
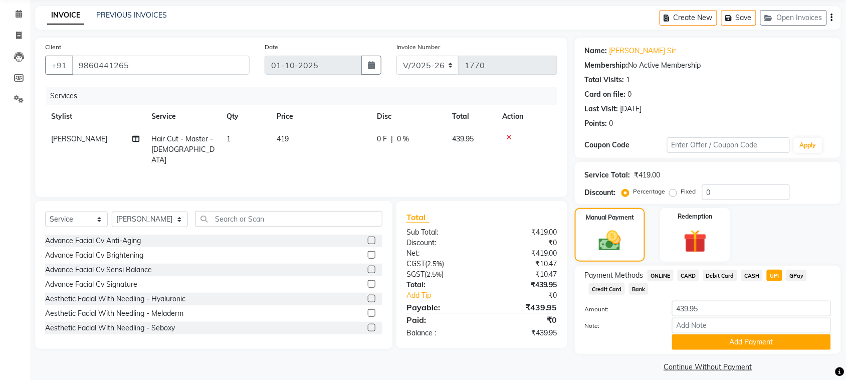
scroll to position [46, 0]
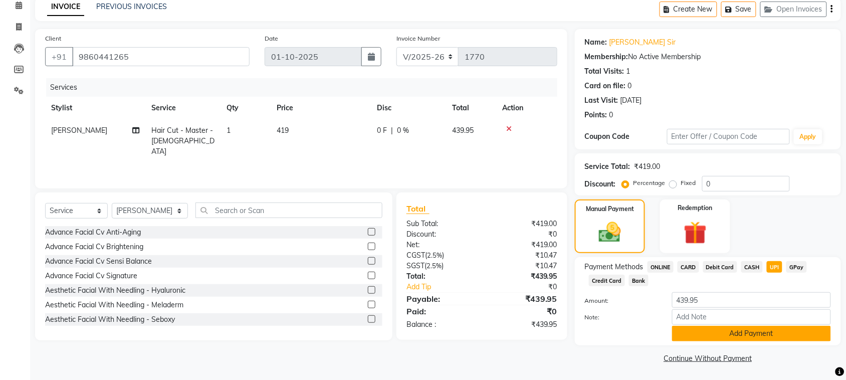
click at [622, 276] on button "Add Payment" at bounding box center [751, 334] width 159 height 16
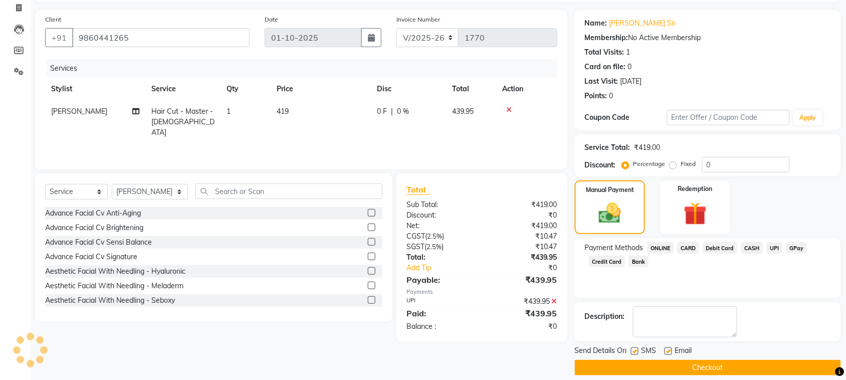
scroll to position [76, 0]
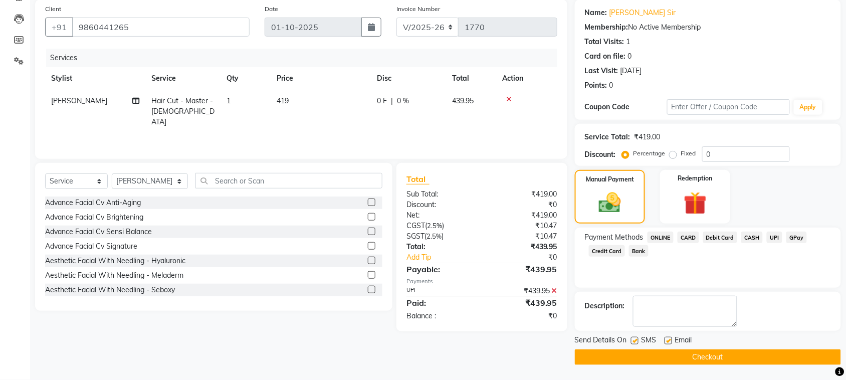
click at [622, 276] on button "Checkout" at bounding box center [708, 357] width 266 height 16
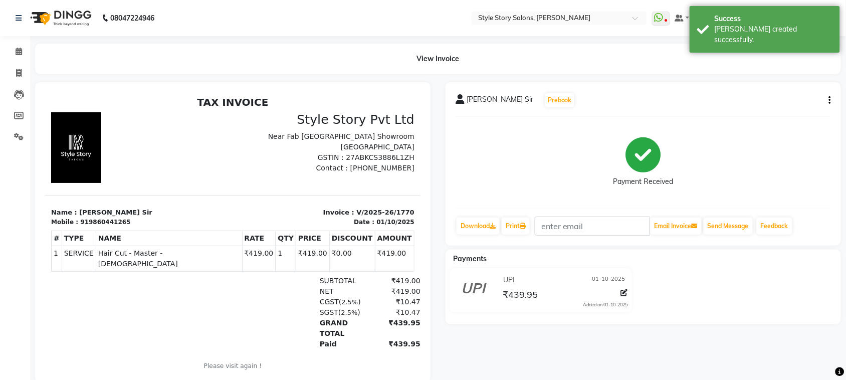
click at [69, 16] on img at bounding box center [60, 18] width 69 height 28
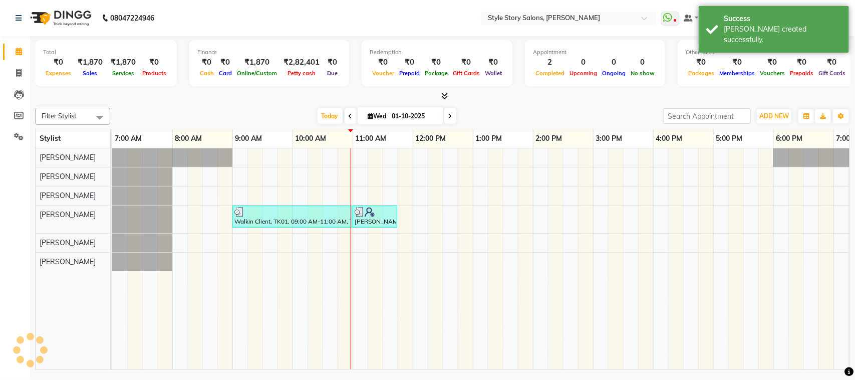
scroll to position [0, 181]
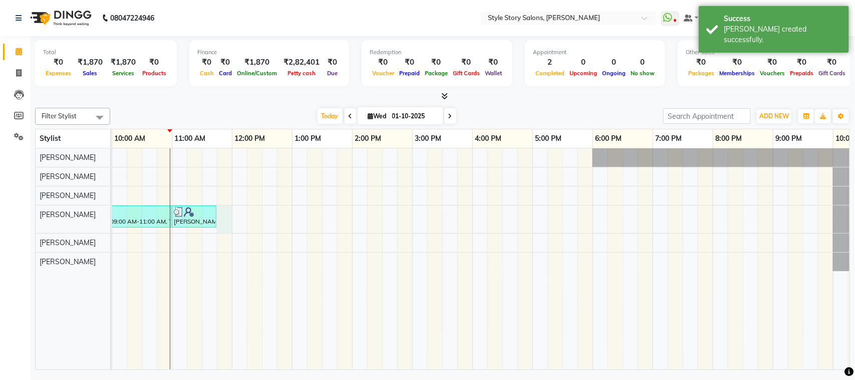
click at [225, 216] on div "Walkin Client, TK01, 09:00 AM-11:00 AM, Touchup Amoniea Free-Male,Beard Shaving…" at bounding box center [412, 258] width 962 height 221
select select "62114"
select select "tentative"
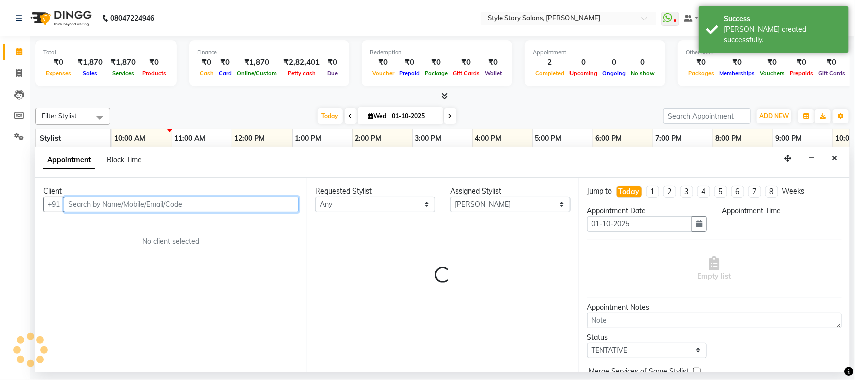
select select "705"
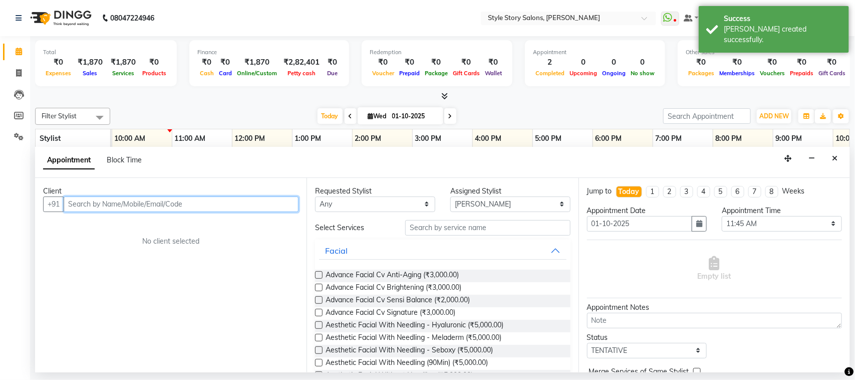
click at [140, 209] on input "text" at bounding box center [181, 204] width 235 height 16
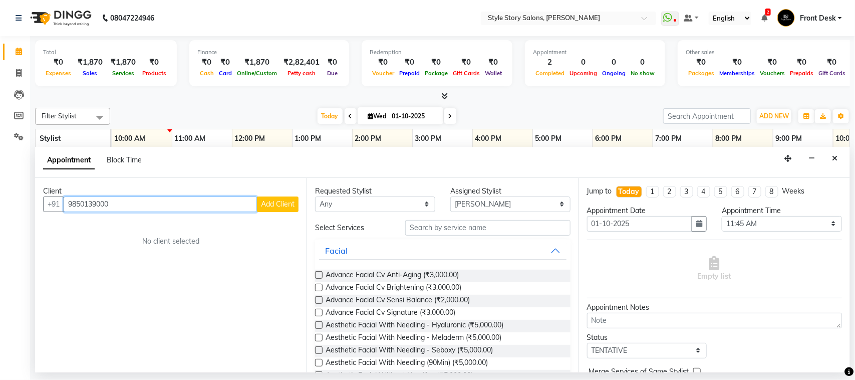
type input "9850139000"
click at [277, 203] on span "Add Client" at bounding box center [278, 203] width 34 height 9
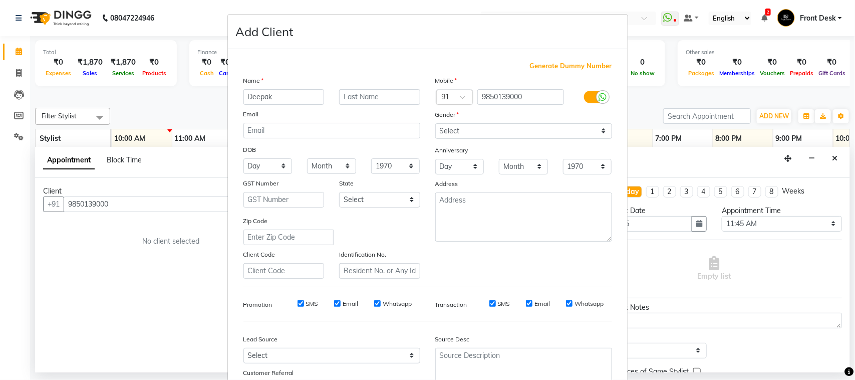
type input "Deepak"
type input "D"
drag, startPoint x: 473, startPoint y: 124, endPoint x: 477, endPoint y: 136, distance: 13.3
click at [473, 124] on select "Select Male Female Other Prefer Not To Say" at bounding box center [523, 131] width 177 height 16
click at [435, 123] on select "Select Male Female Other Prefer Not To Say" at bounding box center [523, 131] width 177 height 16
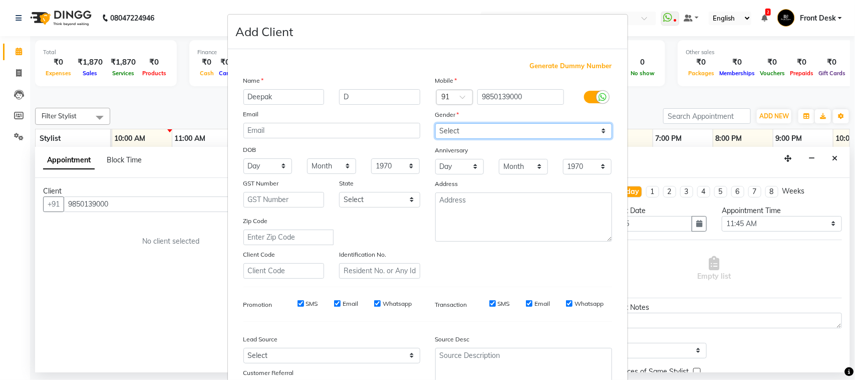
click at [459, 135] on select "Select Male Female Other Prefer Not To Say" at bounding box center [523, 131] width 177 height 16
select select "male"
click at [435, 123] on select "Select Male Female Other Prefer Not To Say" at bounding box center [523, 131] width 177 height 16
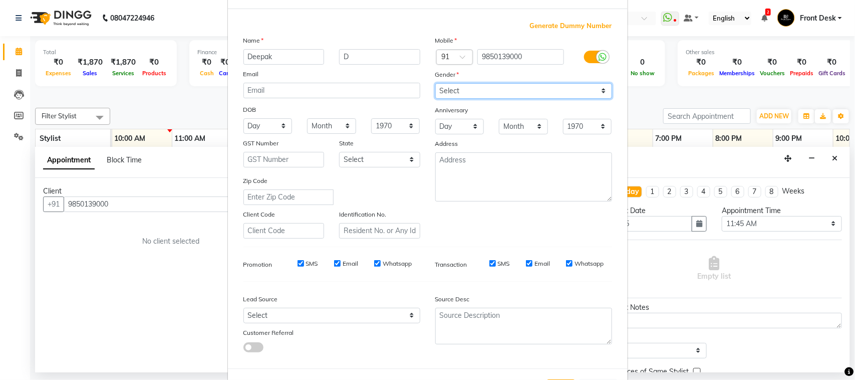
scroll to position [79, 0]
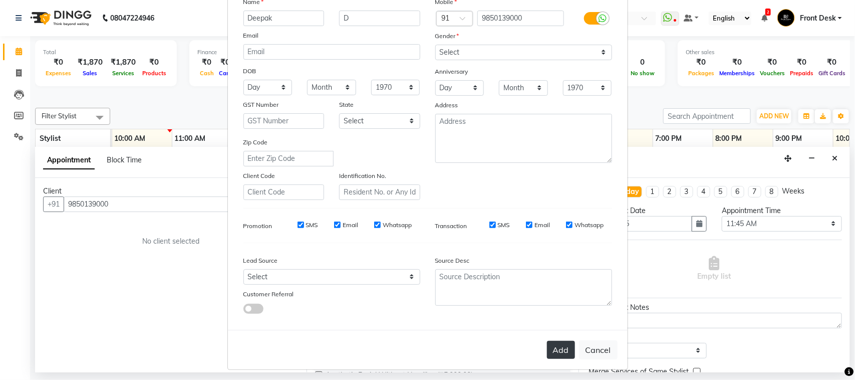
click at [556, 276] on button "Add" at bounding box center [561, 350] width 28 height 18
select select
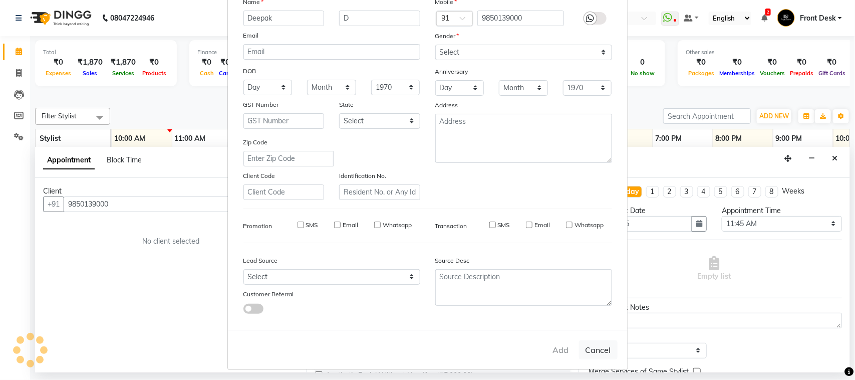
select select
checkbox input "false"
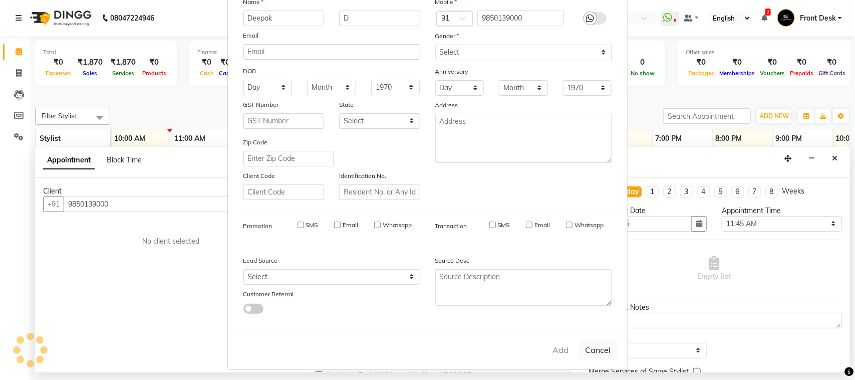
checkbox input "false"
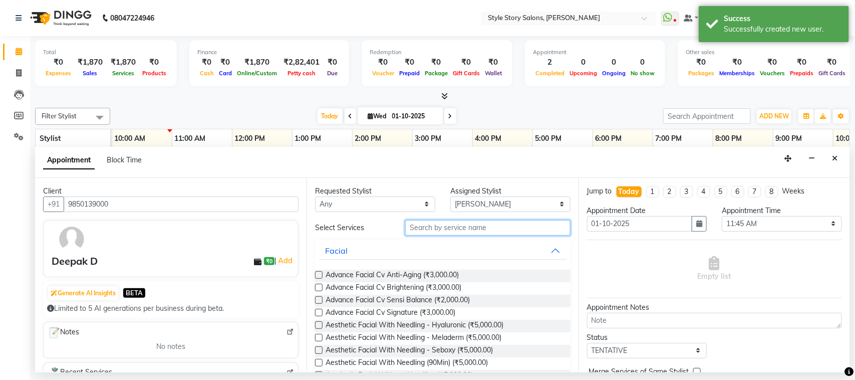
click at [492, 230] on input "text" at bounding box center [487, 228] width 165 height 16
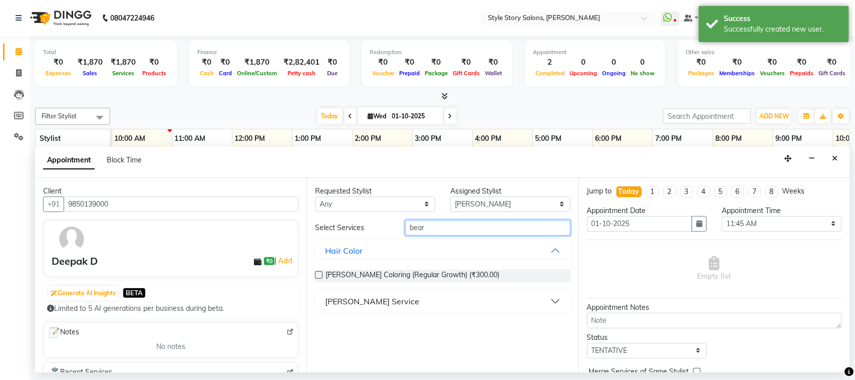
type input "bear"
click at [356, 276] on div "Beard Service" at bounding box center [372, 301] width 94 height 12
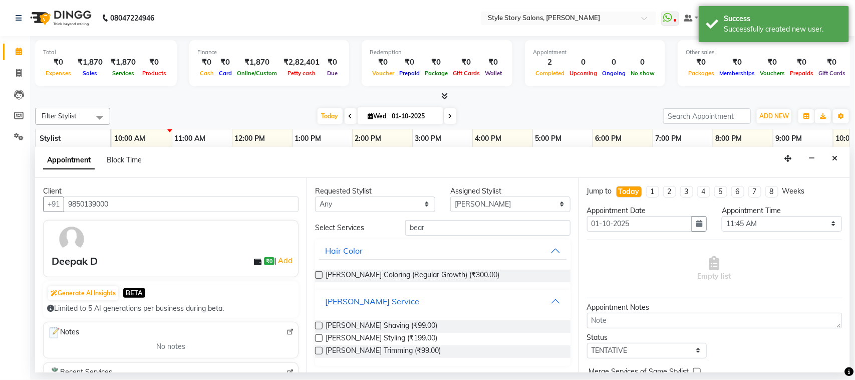
scroll to position [2, 0]
click at [363, 276] on span "Beard Styling (₹199.00)" at bounding box center [382, 337] width 112 height 13
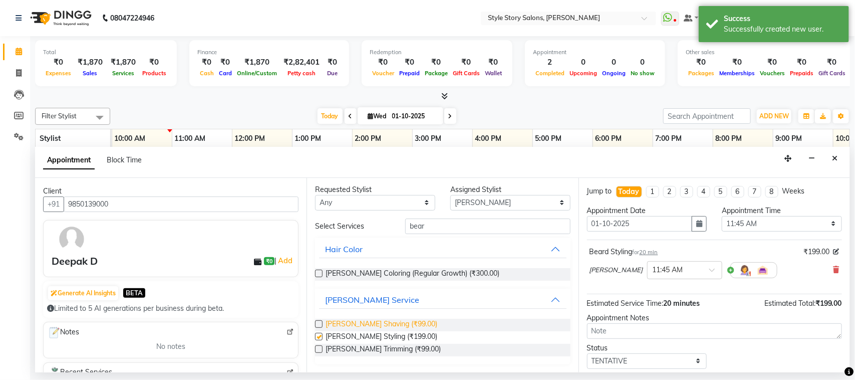
checkbox input "false"
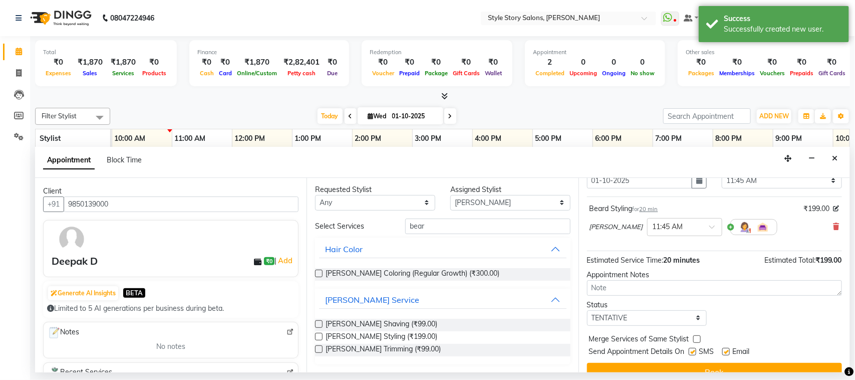
scroll to position [61, 0]
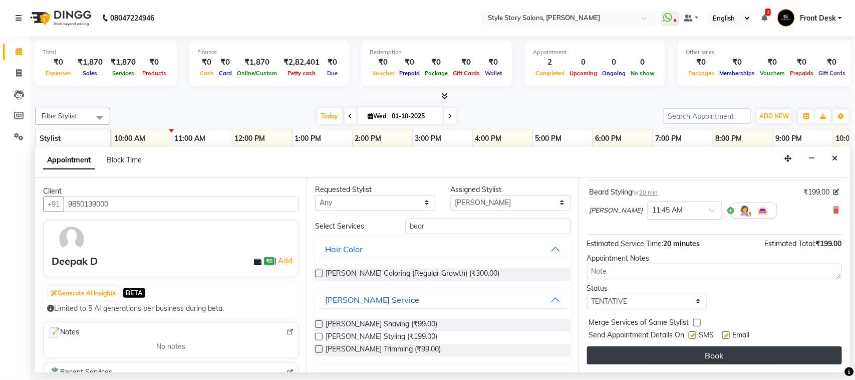
click at [622, 276] on button "Book" at bounding box center [714, 355] width 255 height 18
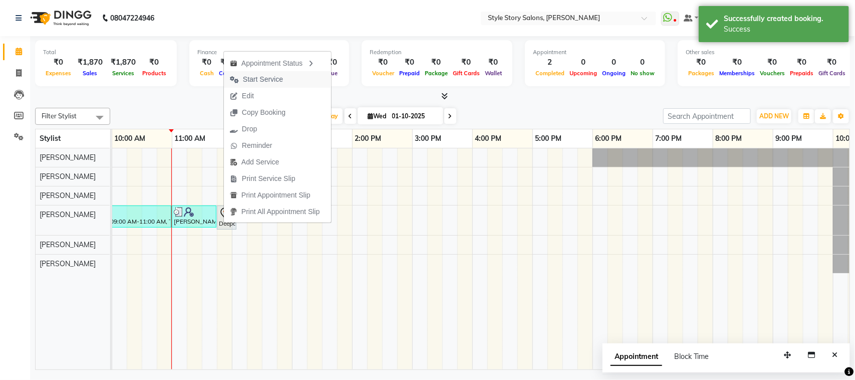
click at [256, 80] on span "Start Service" at bounding box center [263, 79] width 40 height 11
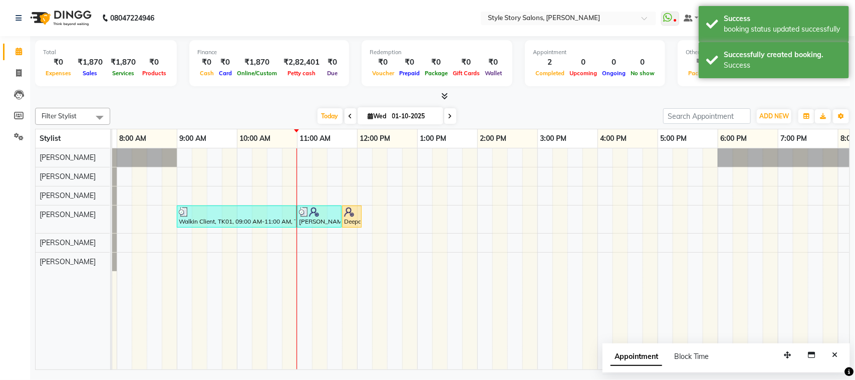
scroll to position [0, 0]
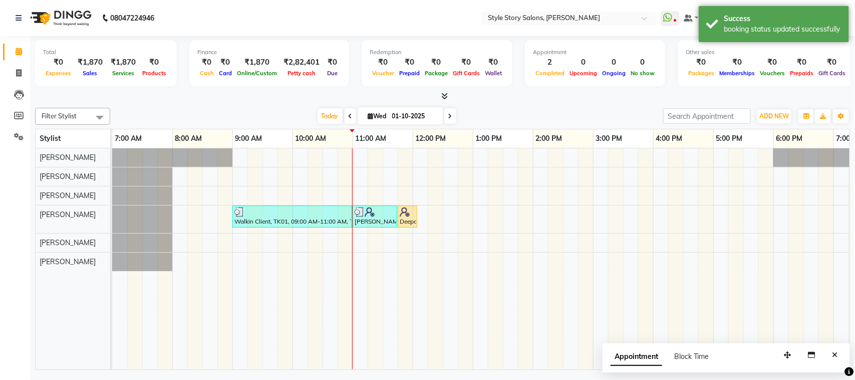
click at [417, 196] on div "Walkin Client, TK01, 09:00 AM-11:00 AM, Touchup Amoniea Free-Male,Beard Shaving…" at bounding box center [593, 258] width 962 height 221
select select "62113"
select select "tentative"
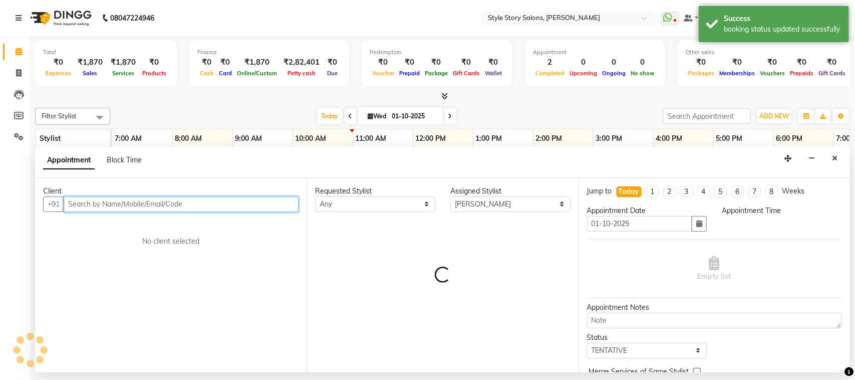
select select "720"
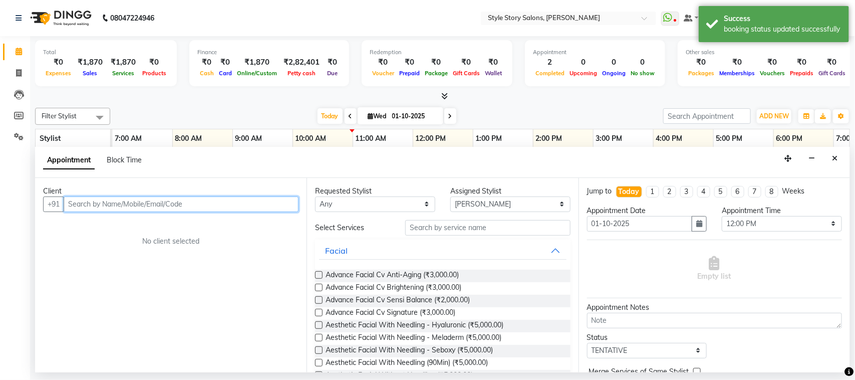
click at [220, 206] on input "text" at bounding box center [181, 204] width 235 height 16
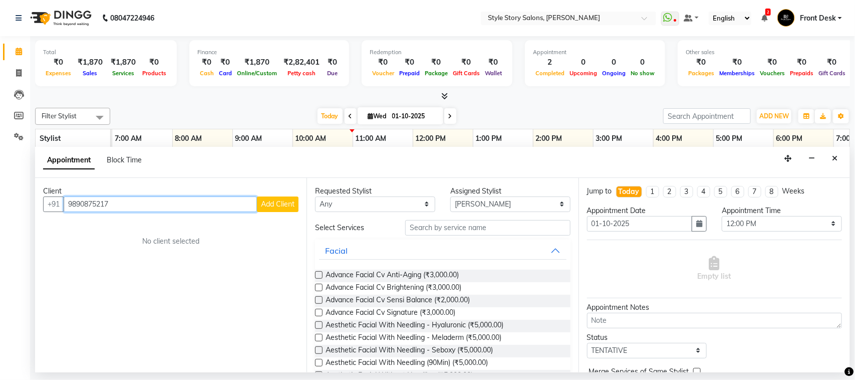
type input "9890875217"
click at [279, 202] on span "Add Client" at bounding box center [278, 203] width 34 height 9
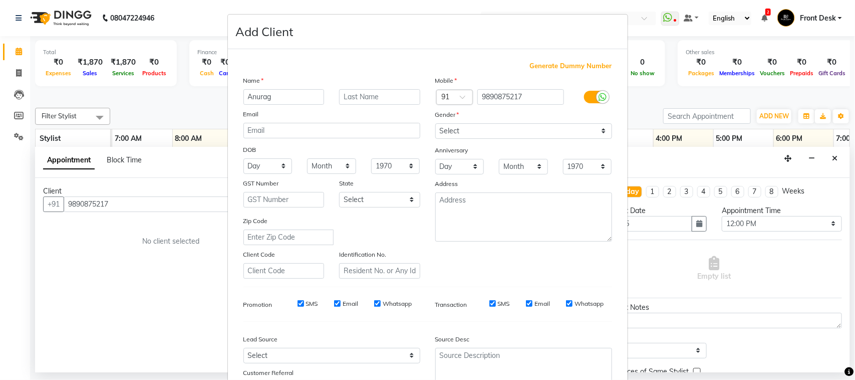
type input "Anurag"
type input "Mankar"
click at [496, 126] on select "Select Male Female Other Prefer Not To Say" at bounding box center [523, 131] width 177 height 16
select select "male"
click at [435, 123] on select "Select Male Female Other Prefer Not To Say" at bounding box center [523, 131] width 177 height 16
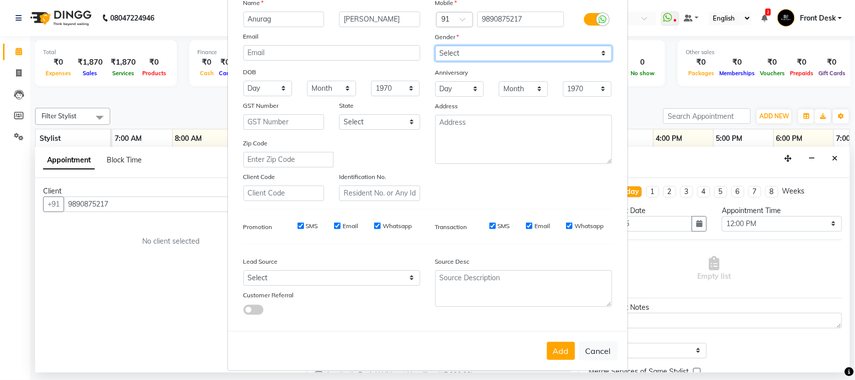
scroll to position [79, 0]
click at [560, 276] on button "Add" at bounding box center [561, 350] width 28 height 18
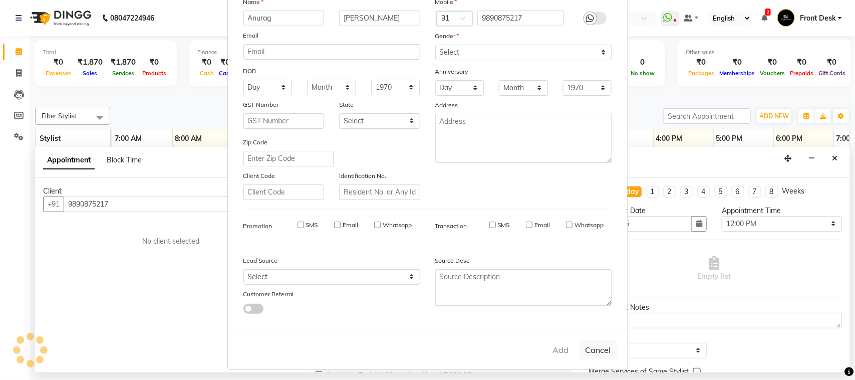
select select
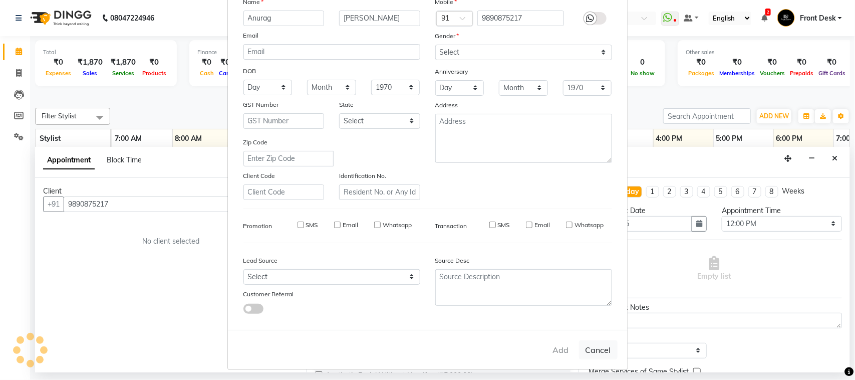
select select
checkbox input "false"
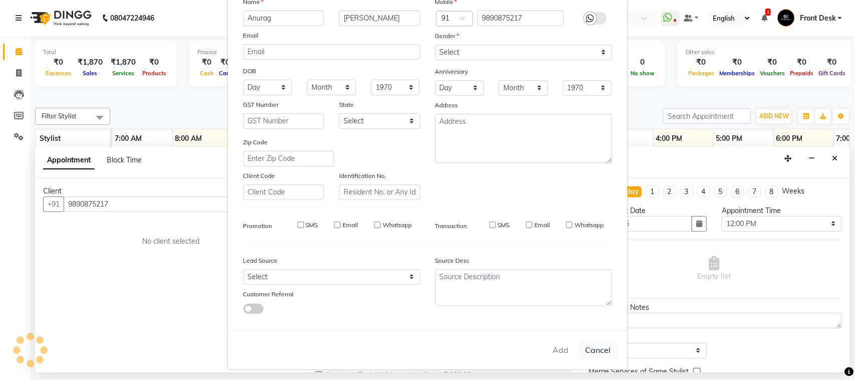
checkbox input "false"
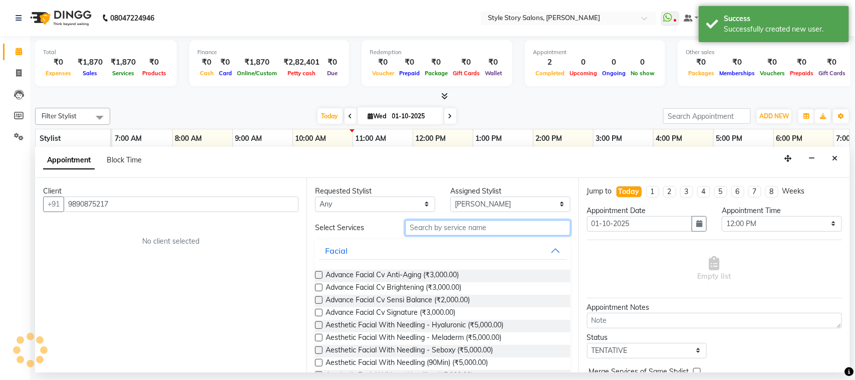
click at [444, 230] on input "text" at bounding box center [487, 228] width 165 height 16
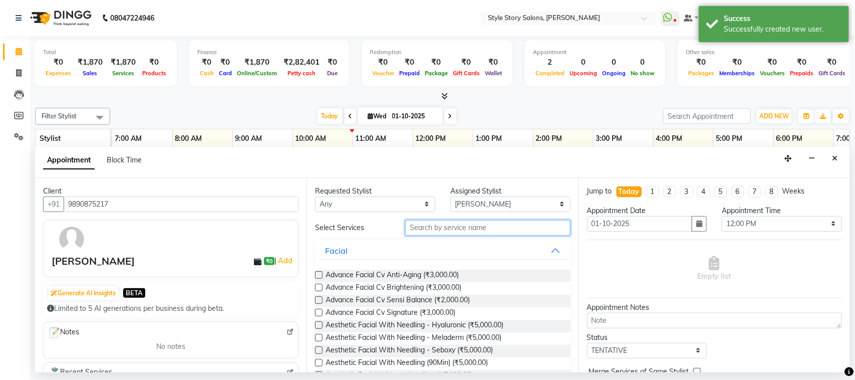
type input "t"
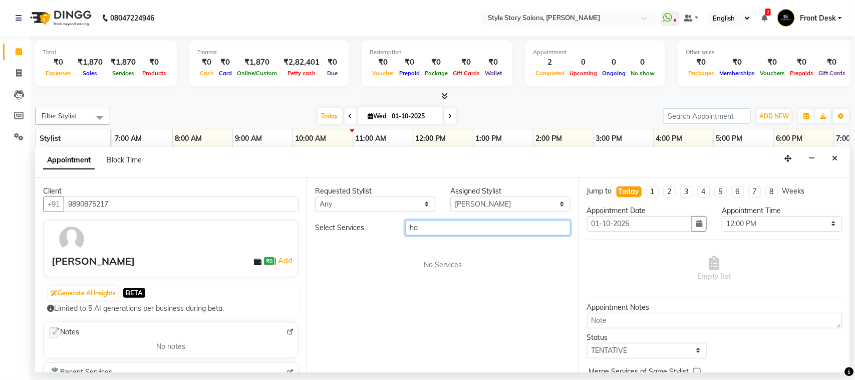
type input "h"
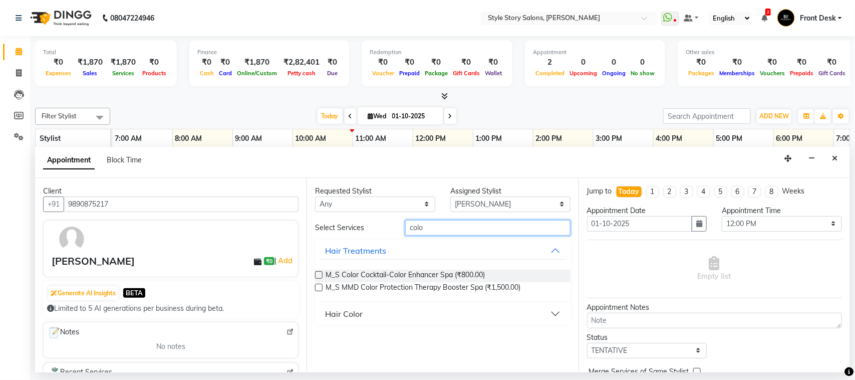
type input "colo"
click at [330, 276] on div "Hair Color" at bounding box center [344, 314] width 38 height 12
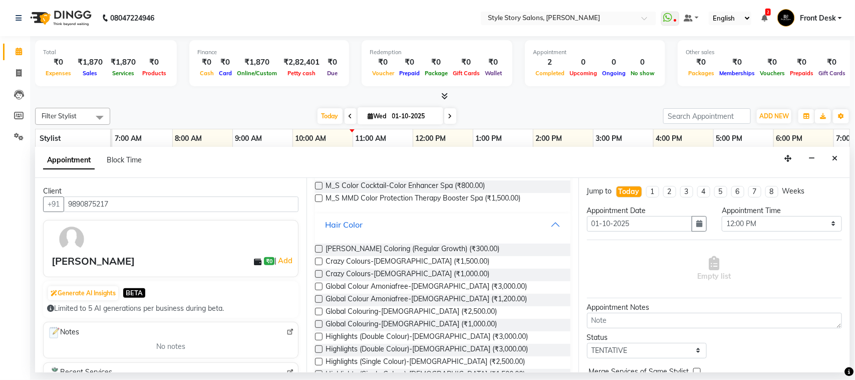
scroll to position [114, 0]
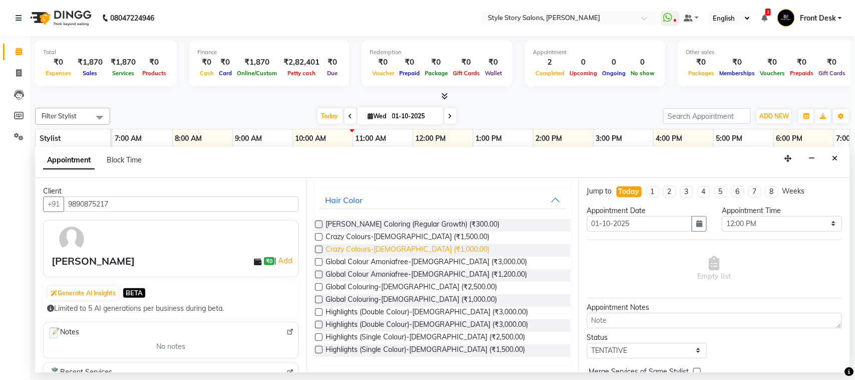
click at [389, 250] on span "Crazy Colours-Male (₹1,000.00)" at bounding box center [408, 250] width 164 height 13
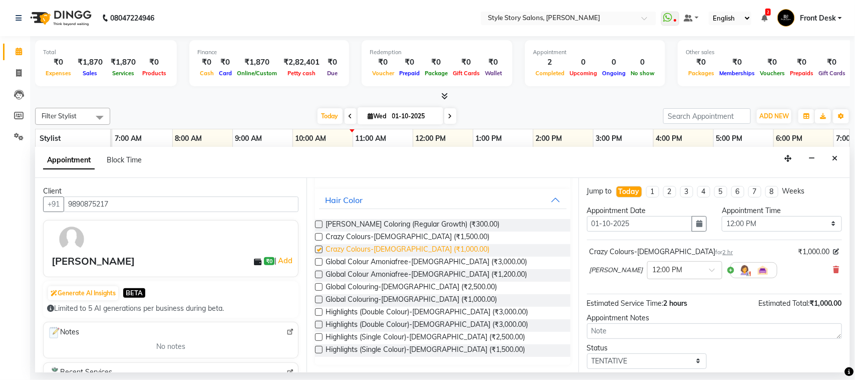
checkbox input "false"
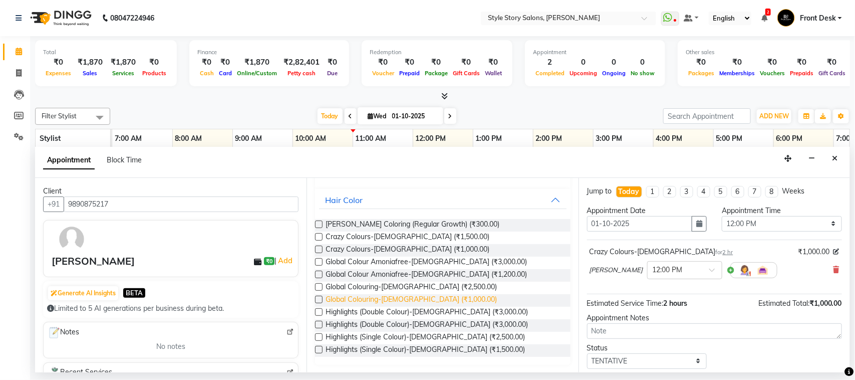
click at [416, 276] on span "Global Colouring-Male (₹1,000.00)" at bounding box center [411, 300] width 171 height 13
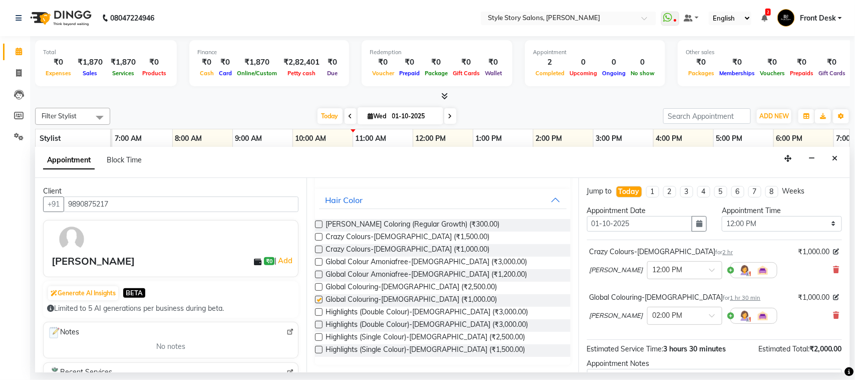
checkbox input "false"
click at [622, 272] on icon at bounding box center [837, 269] width 6 height 7
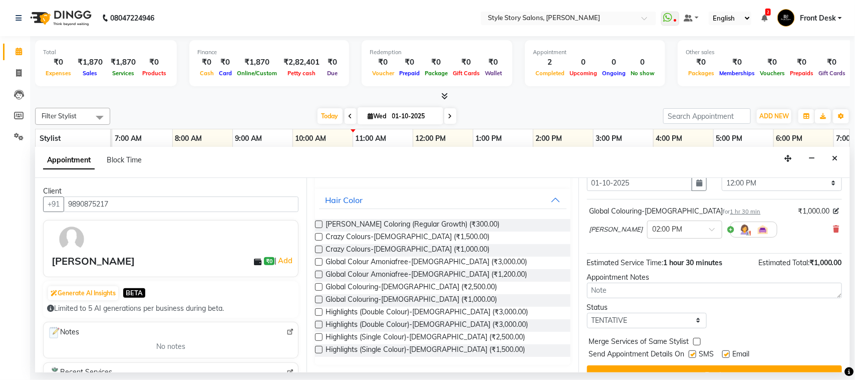
scroll to position [61, 0]
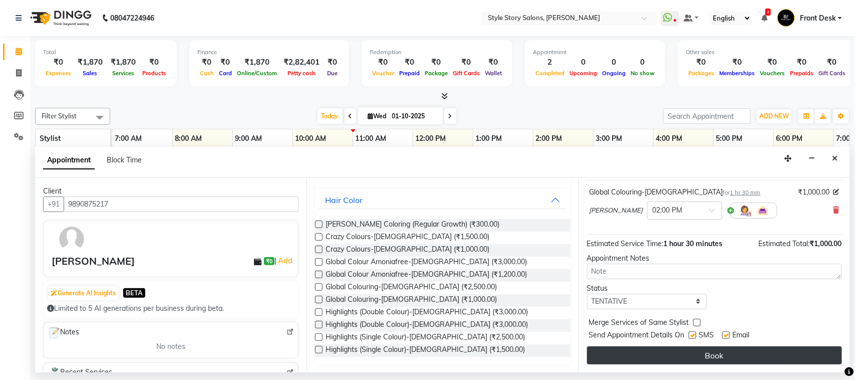
click at [622, 276] on button "Book" at bounding box center [714, 355] width 255 height 18
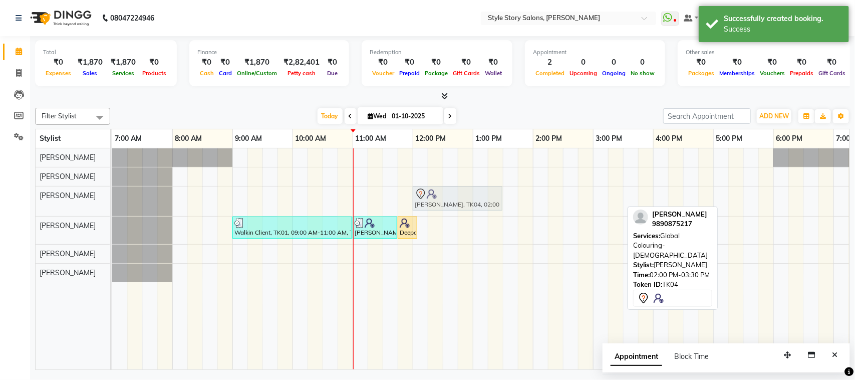
drag, startPoint x: 573, startPoint y: 199, endPoint x: 447, endPoint y: 210, distance: 126.3
click at [112, 210] on div "Anurag Mankar, TK04, 02:00 PM-03:30 PM, Global Colouring-Male Anurag Mankar, TK…" at bounding box center [112, 201] width 0 height 30
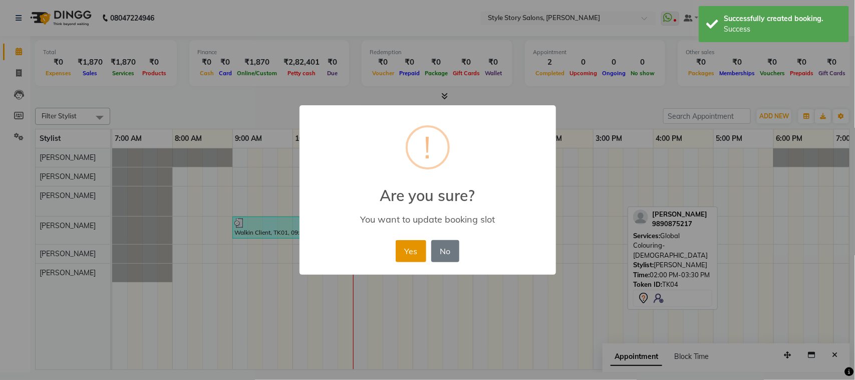
click at [406, 249] on button "Yes" at bounding box center [411, 251] width 31 height 22
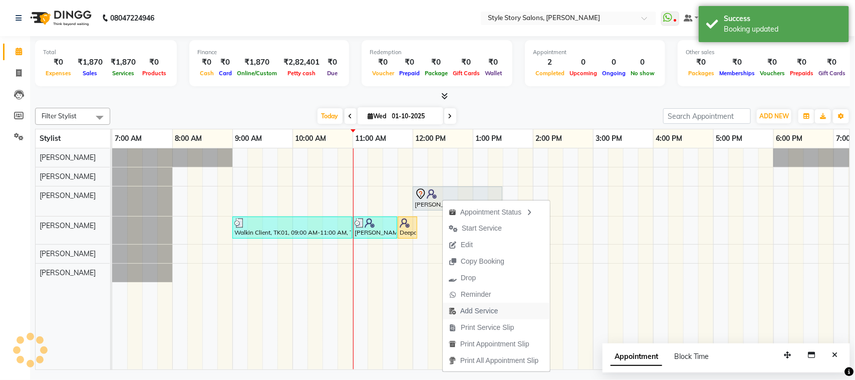
click at [481, 276] on span "Add Service" at bounding box center [480, 311] width 38 height 11
select select "62113"
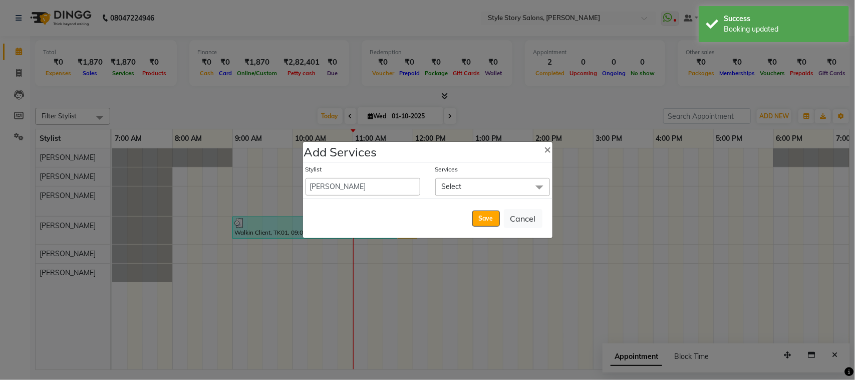
click at [459, 191] on span "Select" at bounding box center [492, 187] width 115 height 18
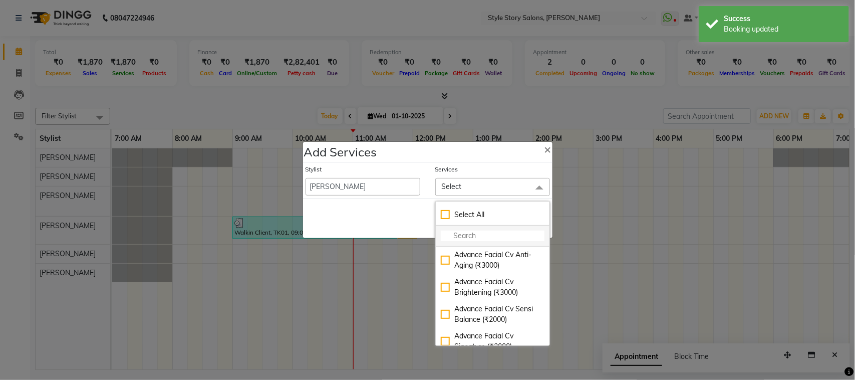
click at [471, 236] on input "multiselect-search" at bounding box center [493, 236] width 104 height 11
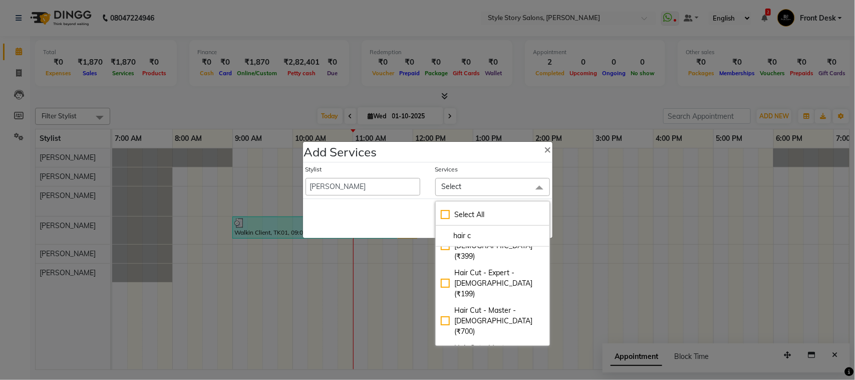
scroll to position [63, 0]
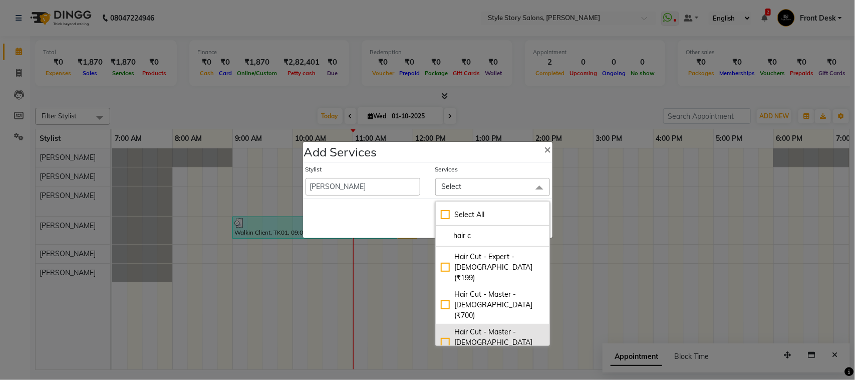
type input "hair c"
click at [489, 276] on div "Hair Cut - Master - Male (₹399)" at bounding box center [493, 343] width 104 height 32
checkbox input "true"
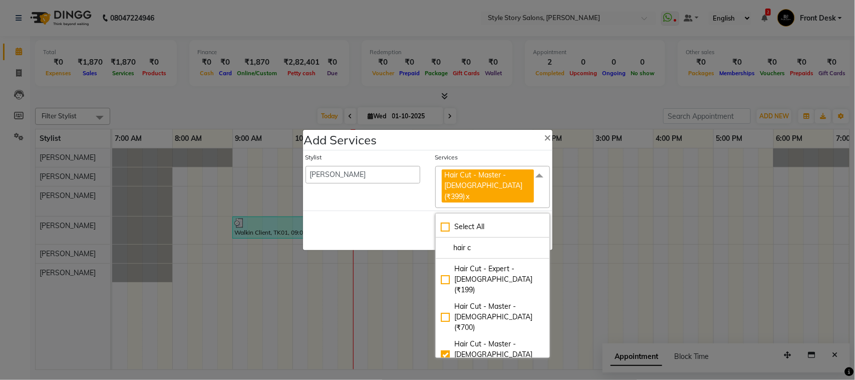
click at [390, 206] on div "Add Services × Stylist Aayushi Dahat Adesh khadse Ambika Dhadse Front Desk Arsh…" at bounding box center [428, 189] width 251 height 121
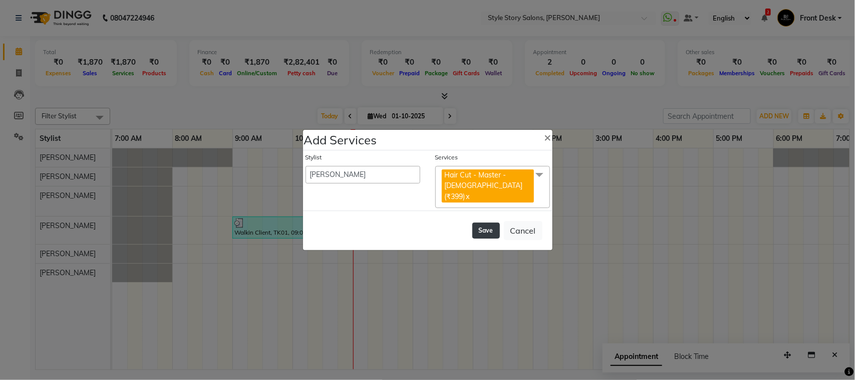
click at [480, 228] on button "Save" at bounding box center [487, 231] width 28 height 16
select select "82561"
